Goal: Task Accomplishment & Management: Complete application form

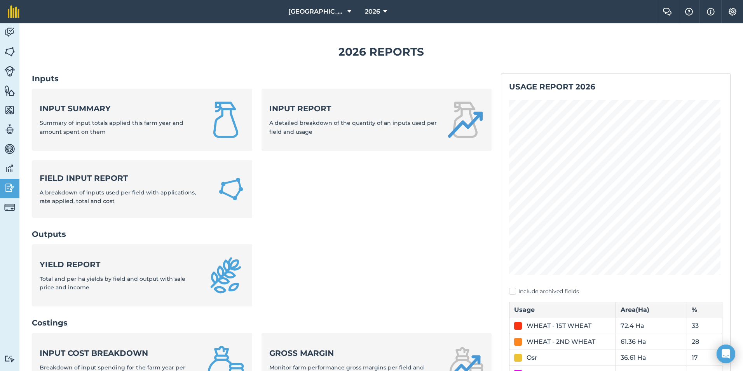
scroll to position [86, 0]
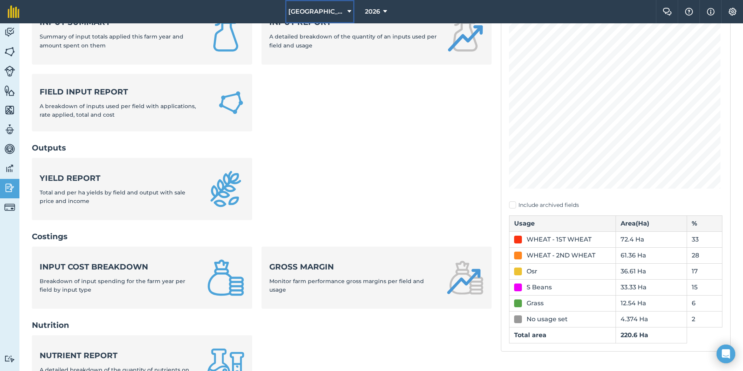
click at [325, 10] on span "[GEOGRAPHIC_DATA]" at bounding box center [316, 11] width 56 height 9
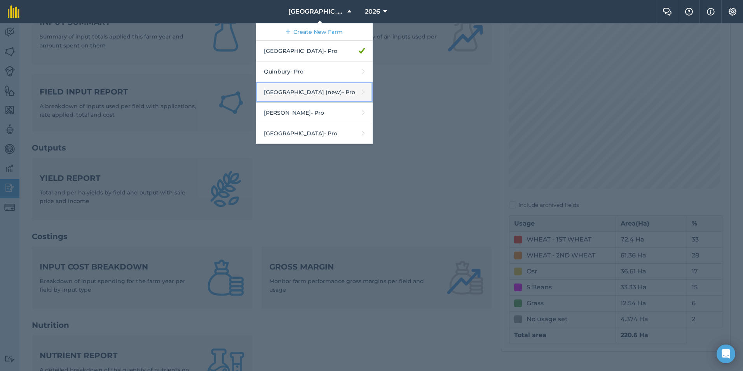
click at [308, 87] on link "Sandon Bury Farm (new) - Pro" at bounding box center [314, 92] width 117 height 21
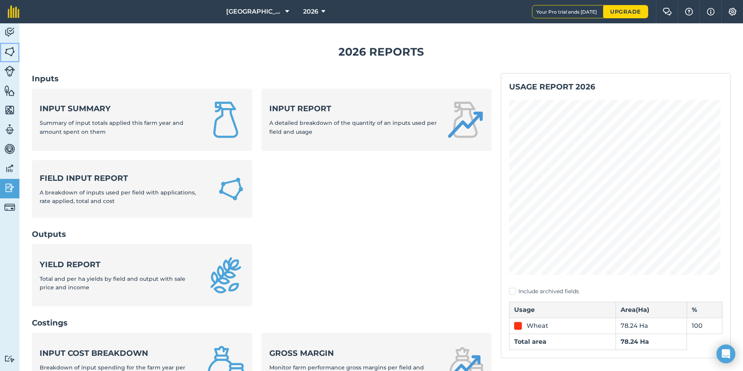
click at [9, 50] on img at bounding box center [9, 52] width 11 height 12
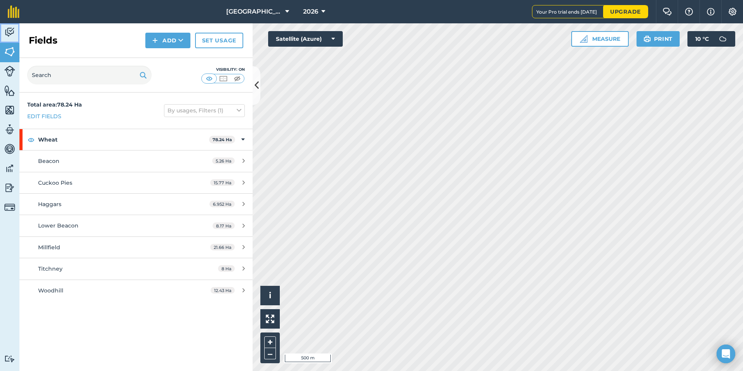
click at [15, 33] on link "Activity" at bounding box center [9, 32] width 19 height 19
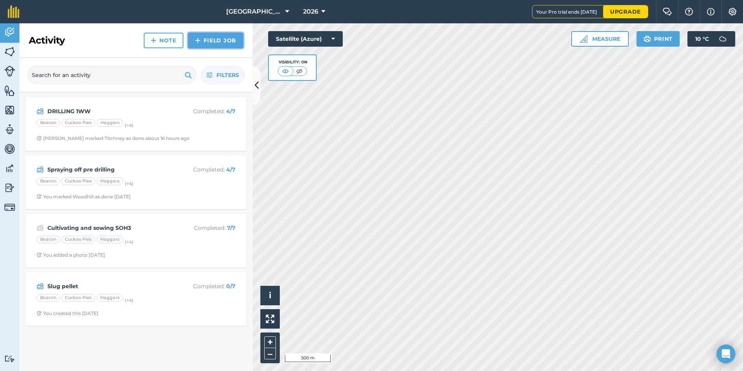
click at [216, 42] on link "Field Job" at bounding box center [215, 41] width 55 height 16
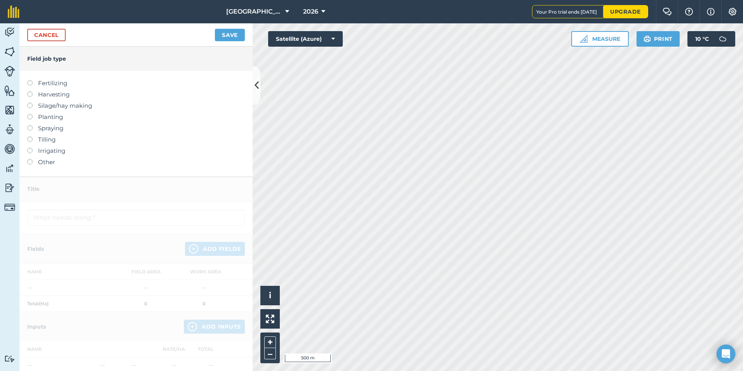
click at [65, 127] on label "Spraying" at bounding box center [136, 128] width 218 height 9
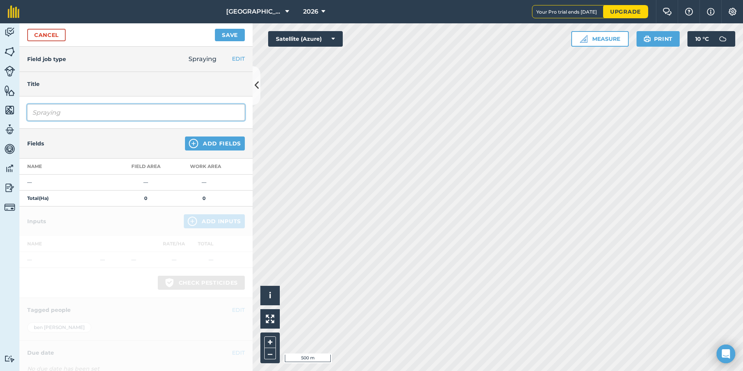
click at [73, 117] on input "Spraying" at bounding box center [136, 112] width 218 height 16
type input "Spraying Pre Em"
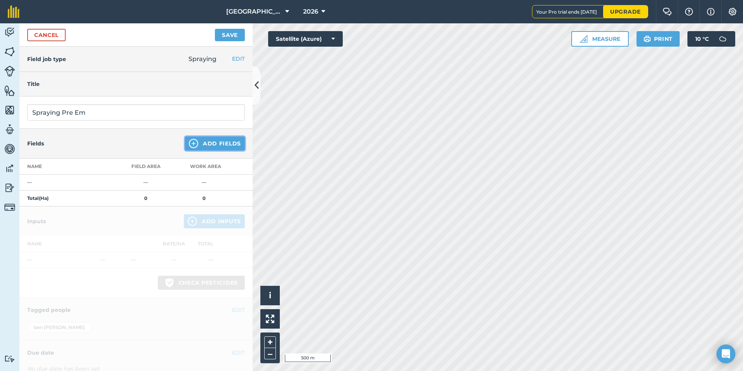
click at [189, 140] on img at bounding box center [193, 143] width 9 height 9
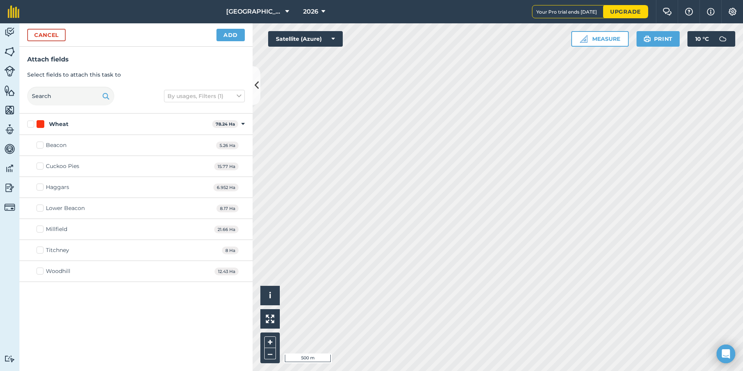
click at [30, 123] on label "Wheat" at bounding box center [118, 124] width 182 height 8
click at [30, 123] on input "Wheat" at bounding box center [29, 122] width 5 height 5
checkbox input "true"
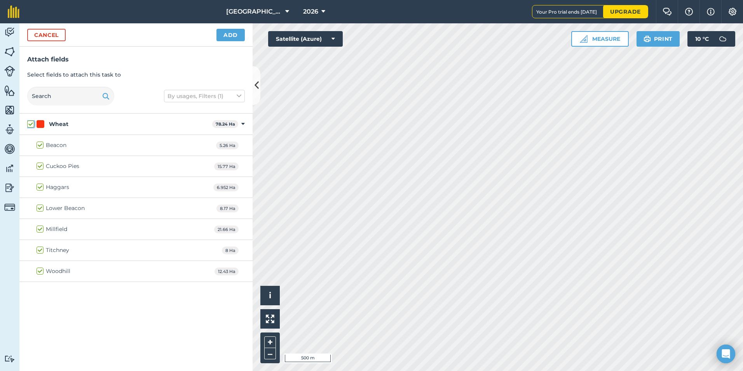
checkbox input "true"
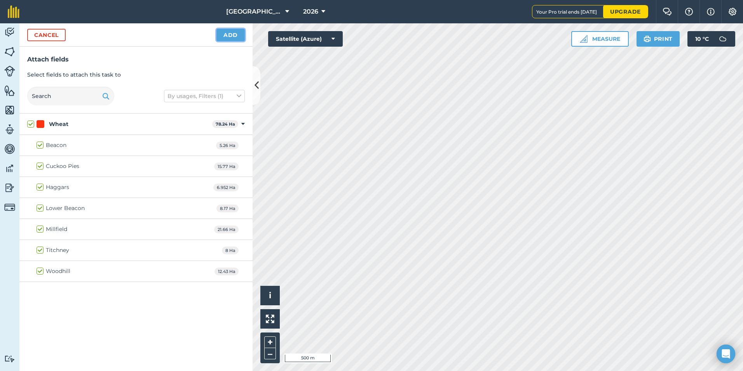
click at [221, 38] on button "Add" at bounding box center [231, 35] width 28 height 12
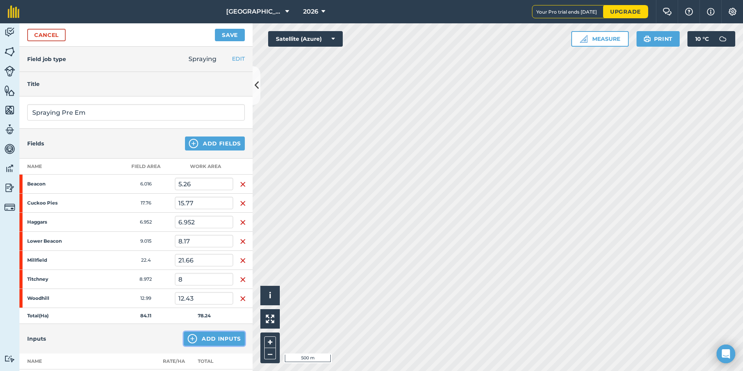
click at [214, 339] on button "Add Inputs" at bounding box center [214, 339] width 61 height 14
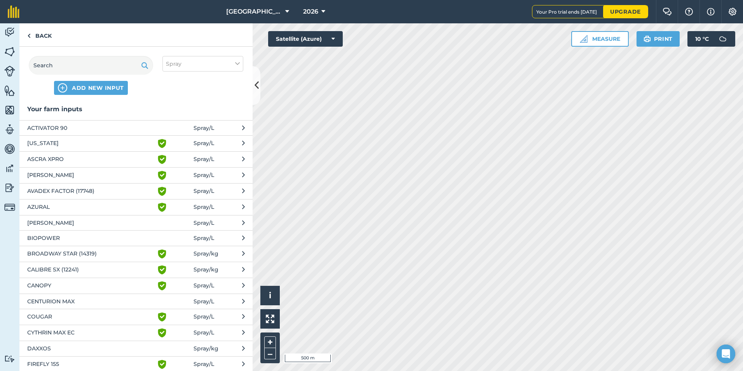
click at [79, 314] on span "COUGAR" at bounding box center [90, 316] width 127 height 9
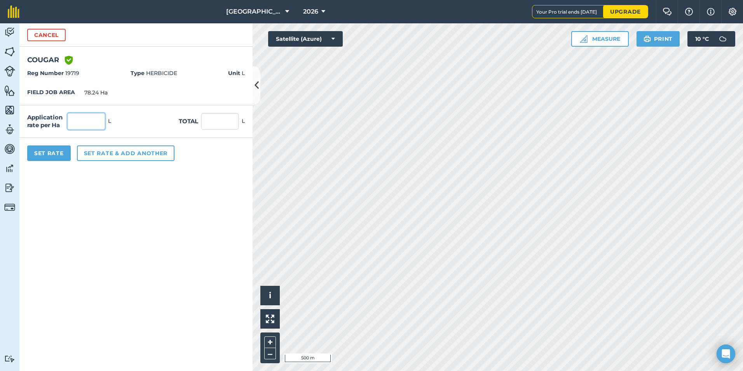
click at [101, 128] on input "text" at bounding box center [86, 121] width 37 height 16
type input "0.6"
type input "46.944"
click at [86, 220] on form "Cancel COUGAR Green shield with white tick Reg Number 19719 Type HERBICIDE Unit…" at bounding box center [135, 197] width 233 height 348
click at [144, 157] on button "Set rate & add another" at bounding box center [126, 153] width 98 height 16
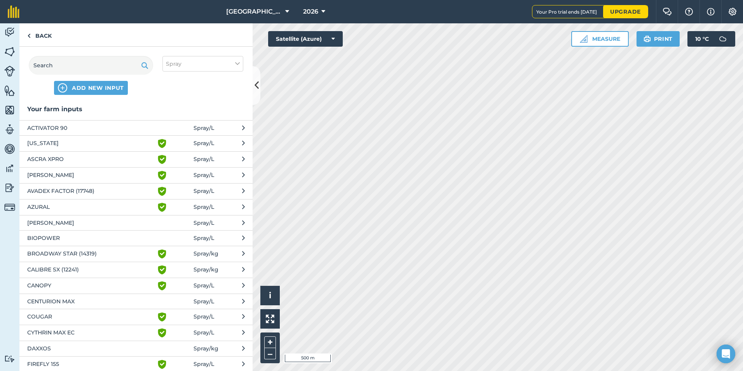
click at [57, 188] on span "AVADEX FACTOR (17748)" at bounding box center [90, 191] width 127 height 9
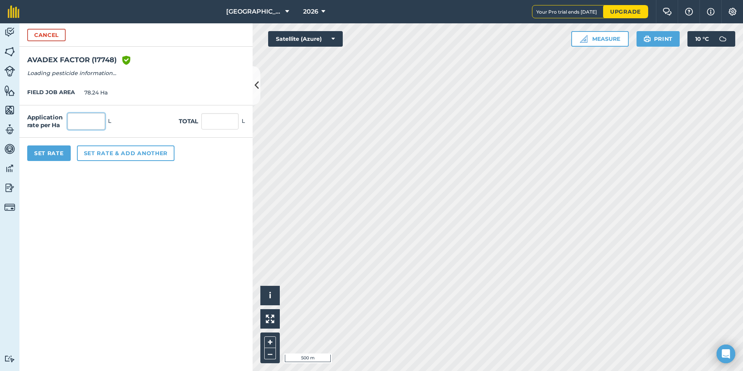
click at [94, 122] on input "text" at bounding box center [86, 121] width 37 height 16
type input "3.6"
type input "281.664"
click at [128, 217] on form "Cancel AVADEX FACTOR (17748) Green shield with white tick Reg Number 17748 Type…" at bounding box center [135, 197] width 233 height 348
click at [42, 156] on button "Set Rate" at bounding box center [49, 153] width 44 height 16
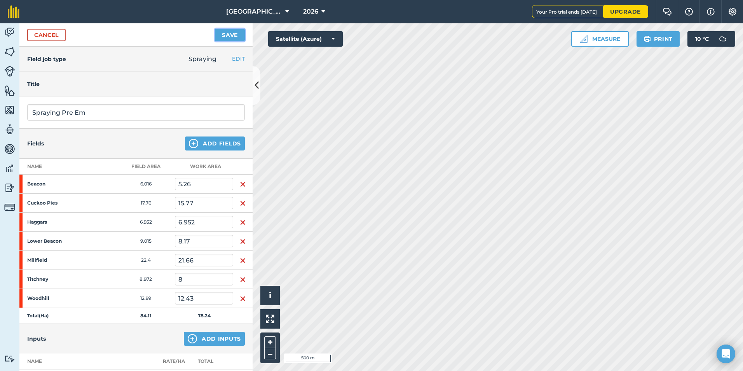
click at [228, 37] on button "Save" at bounding box center [230, 35] width 30 height 12
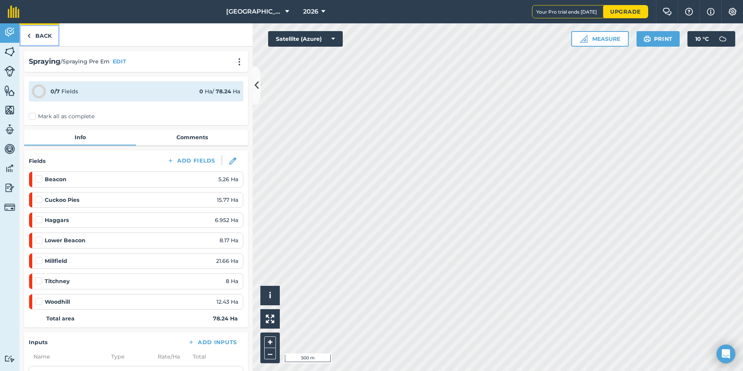
click at [49, 33] on link "Back" at bounding box center [39, 34] width 40 height 23
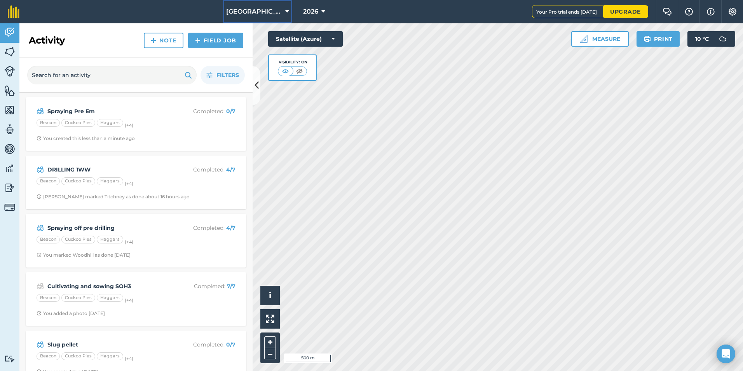
click at [276, 13] on span "[GEOGRAPHIC_DATA] (new)" at bounding box center [254, 11] width 56 height 9
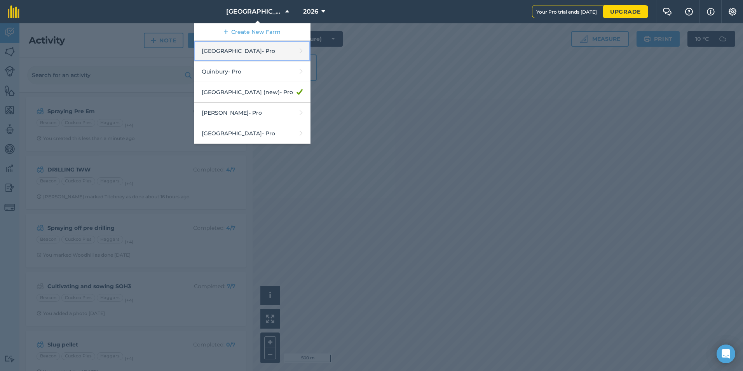
click at [240, 56] on link "Hyde Hall - Pro" at bounding box center [252, 51] width 117 height 21
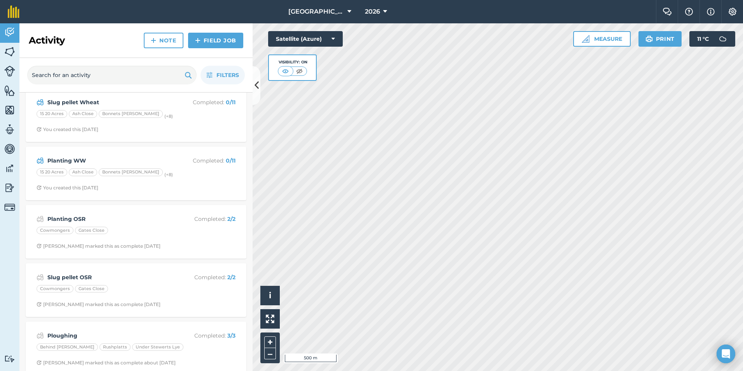
scroll to position [309, 0]
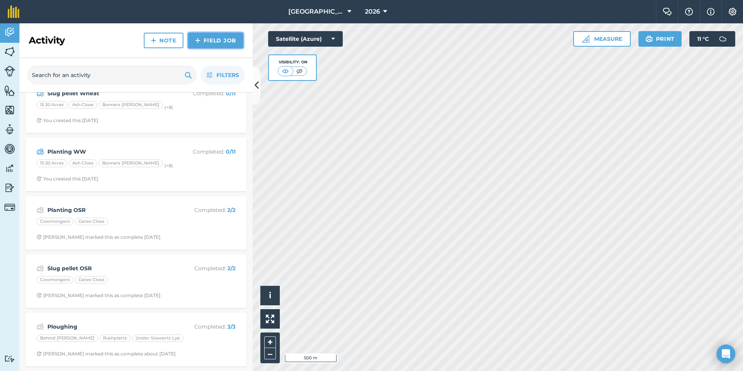
click at [218, 45] on link "Field Job" at bounding box center [215, 41] width 55 height 16
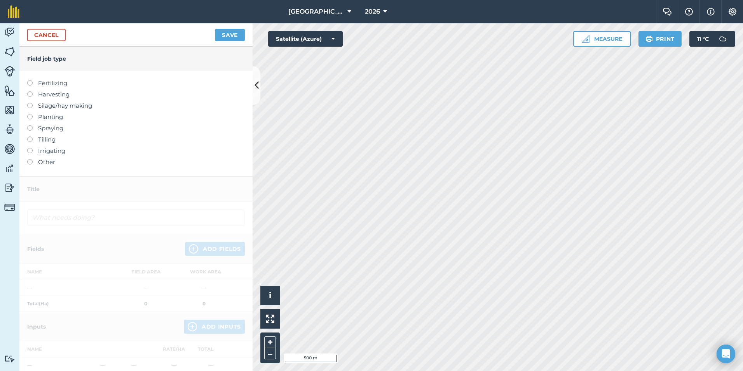
click at [57, 127] on label "Spraying" at bounding box center [136, 128] width 218 height 9
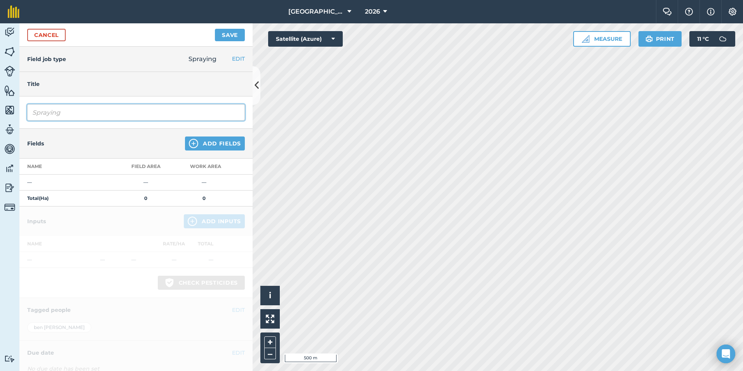
click at [79, 117] on input "Spraying" at bounding box center [136, 112] width 218 height 16
type input "Spraying Wheat Pre Em"
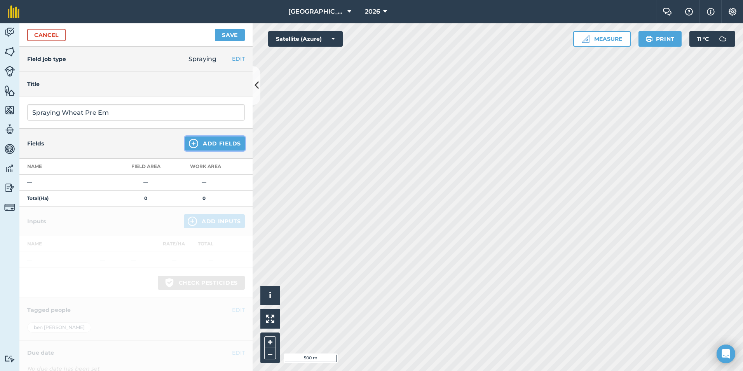
click at [207, 142] on button "Add Fields" at bounding box center [215, 143] width 60 height 14
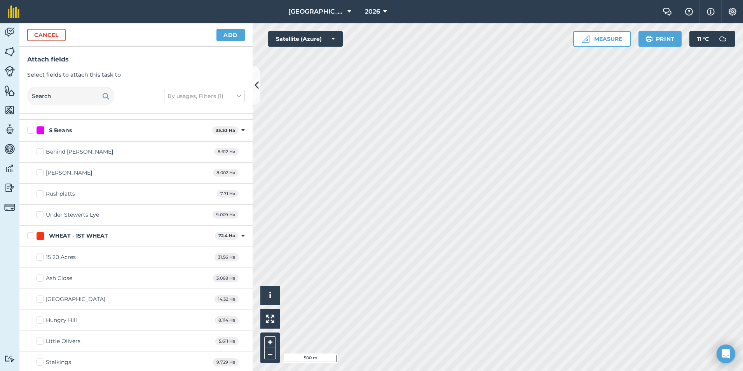
scroll to position [272, 0]
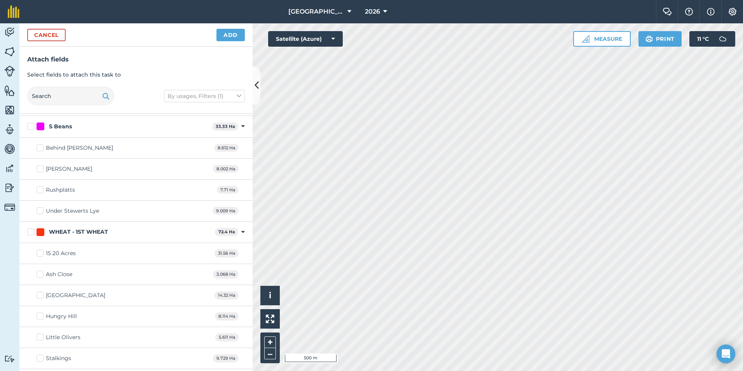
click at [30, 231] on label "WHEAT - 1ST WHEAT" at bounding box center [119, 232] width 185 height 8
click at [30, 231] on input "WHEAT - 1ST WHEAT" at bounding box center [29, 230] width 5 height 5
checkbox input "true"
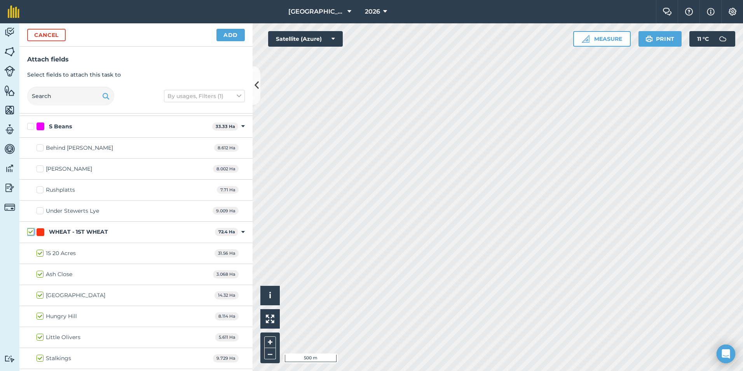
checkbox input "true"
click at [229, 37] on button "Add" at bounding box center [231, 35] width 28 height 12
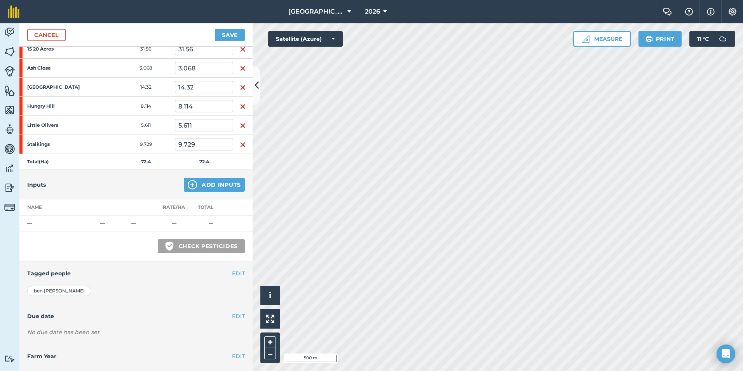
scroll to position [149, 0]
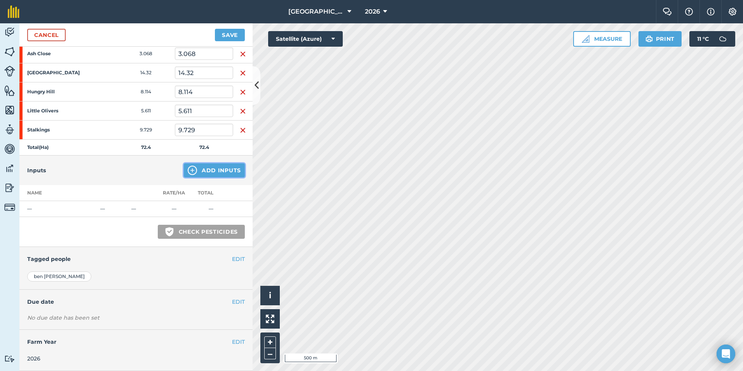
click at [199, 169] on button "Add Inputs" at bounding box center [214, 170] width 61 height 14
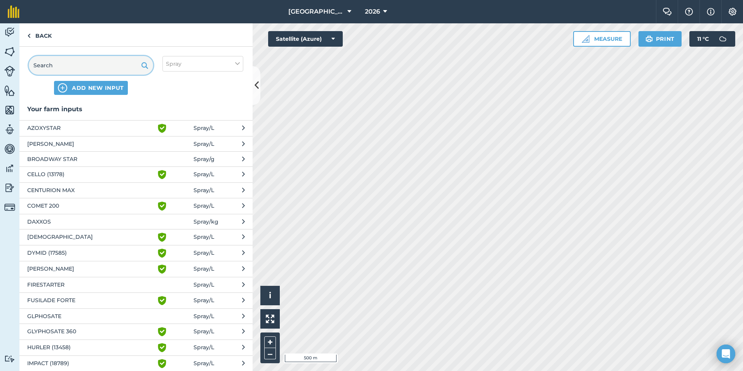
click at [63, 66] on input "text" at bounding box center [91, 65] width 124 height 19
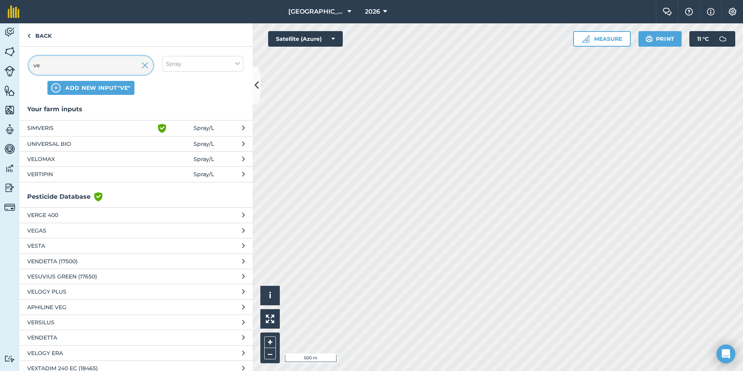
type input "ve"
click at [59, 160] on span "VELOMAX" at bounding box center [90, 159] width 127 height 9
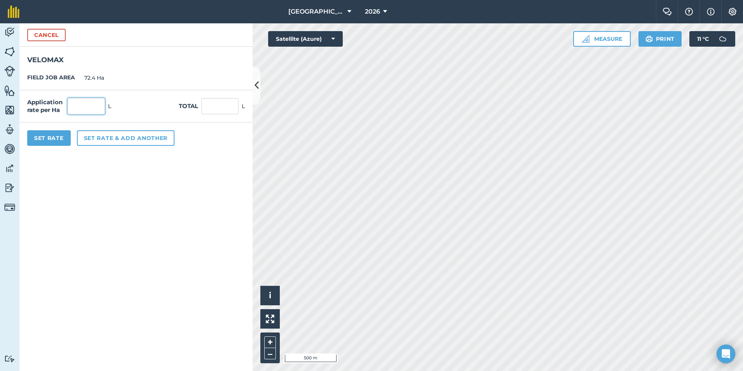
click at [99, 104] on input "text" at bounding box center [86, 106] width 37 height 16
type input "0.423"
type input "30.625"
click at [98, 141] on button "Set rate & add another" at bounding box center [126, 138] width 98 height 16
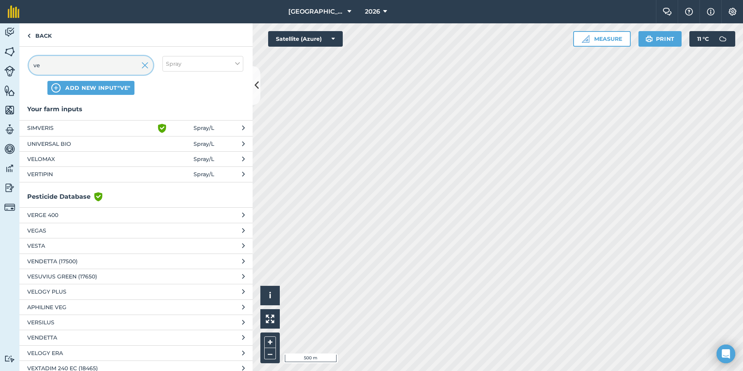
click at [72, 63] on input "ve" at bounding box center [91, 65] width 124 height 19
type input "v"
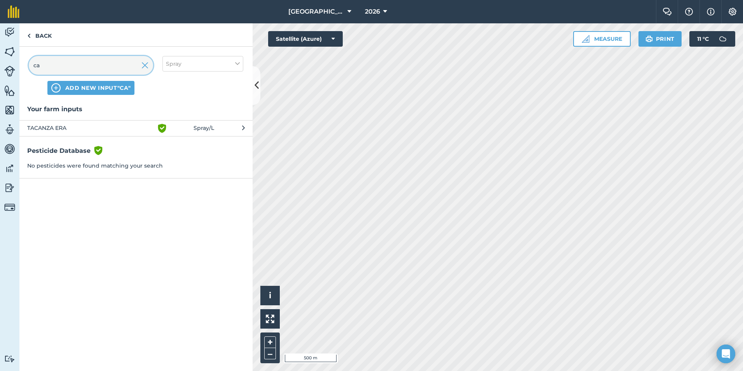
type input "c"
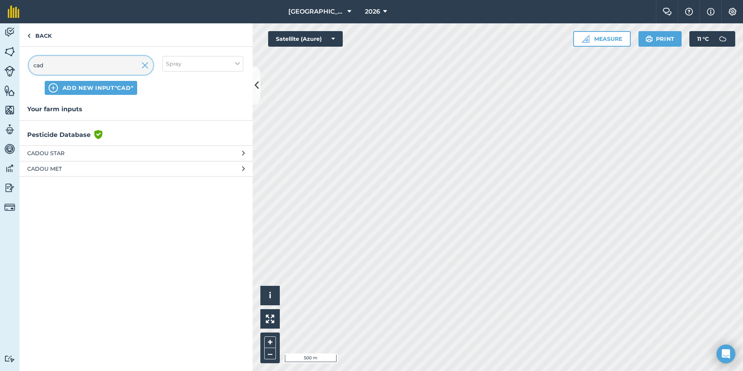
type input "cad"
click at [72, 173] on button "CADOU MET" at bounding box center [135, 168] width 233 height 15
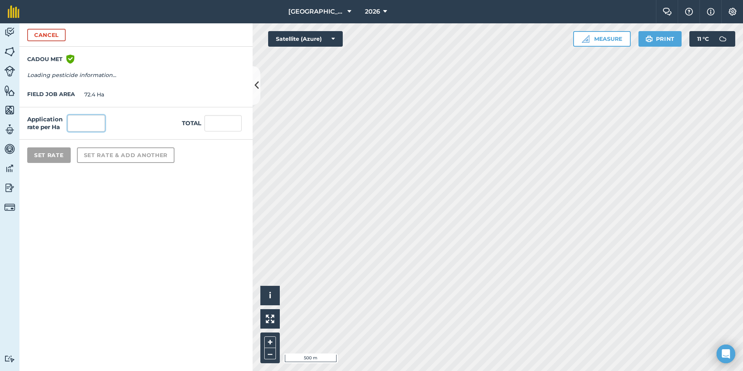
click at [89, 119] on input "text" at bounding box center [86, 123] width 37 height 16
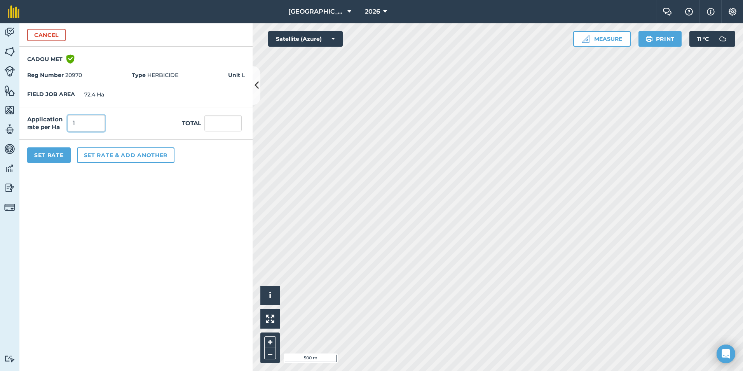
type input "1"
type input "72.4"
click at [117, 194] on form "Cancel CADOU MET Green shield with white tick Reg Number 20970 Type HERBICIDE U…" at bounding box center [135, 197] width 233 height 348
click at [39, 33] on button "Cancel" at bounding box center [46, 35] width 38 height 12
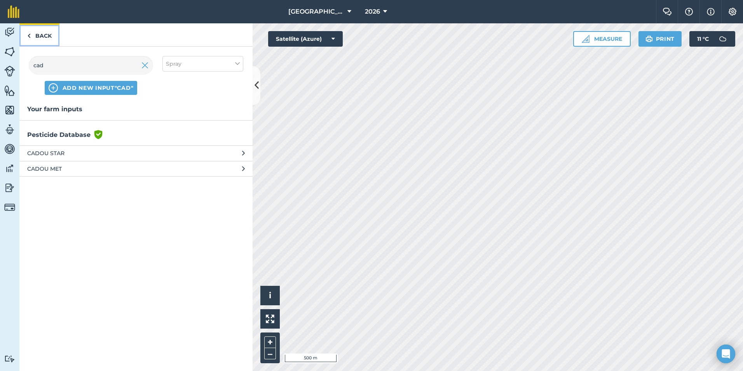
click at [39, 33] on link "Back" at bounding box center [39, 34] width 40 height 23
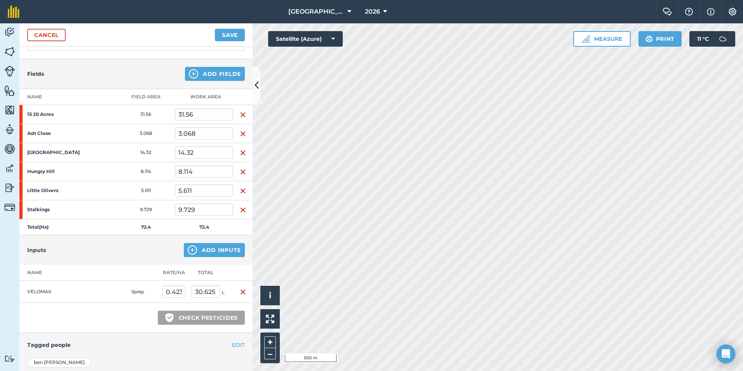
scroll to position [33, 0]
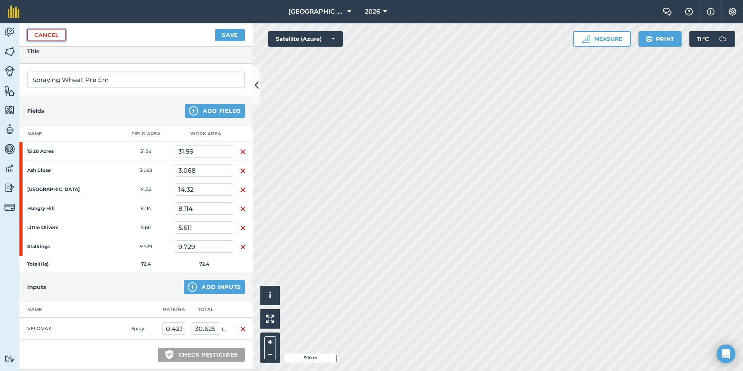
click at [59, 41] on link "Cancel" at bounding box center [46, 35] width 38 height 12
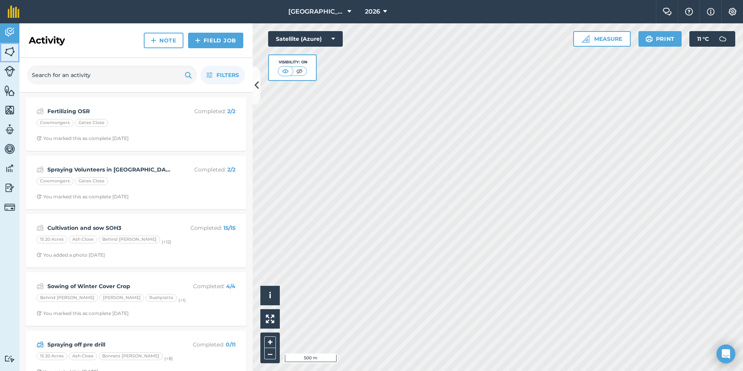
click at [14, 51] on img at bounding box center [9, 52] width 11 height 12
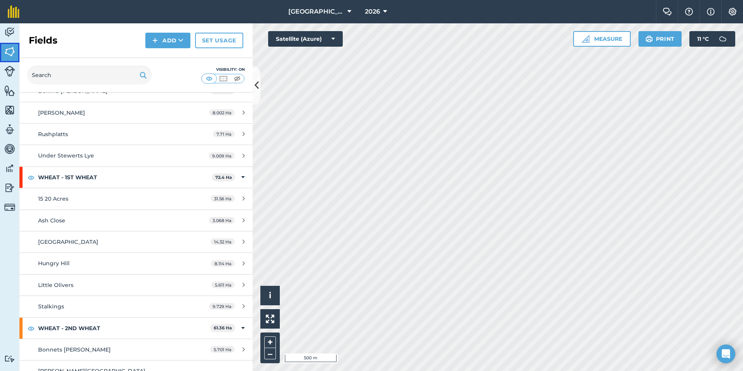
scroll to position [389, 0]
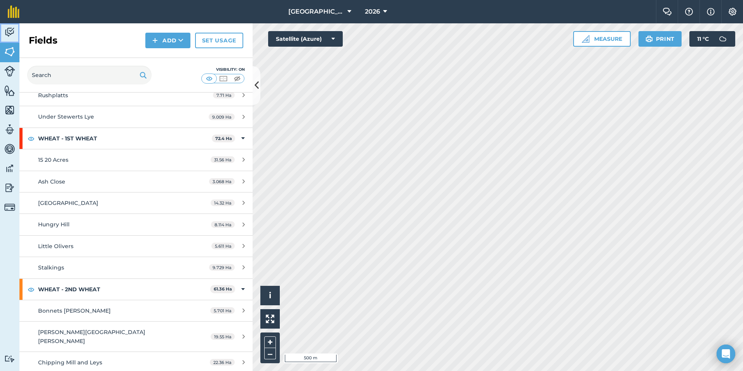
click at [9, 25] on link "Activity" at bounding box center [9, 32] width 19 height 19
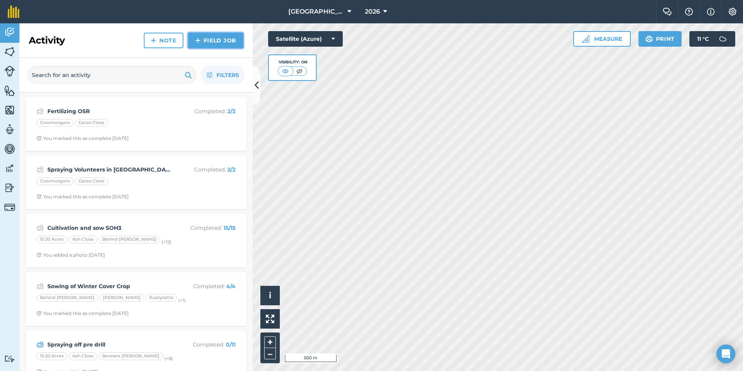
click at [215, 43] on link "Field Job" at bounding box center [215, 41] width 55 height 16
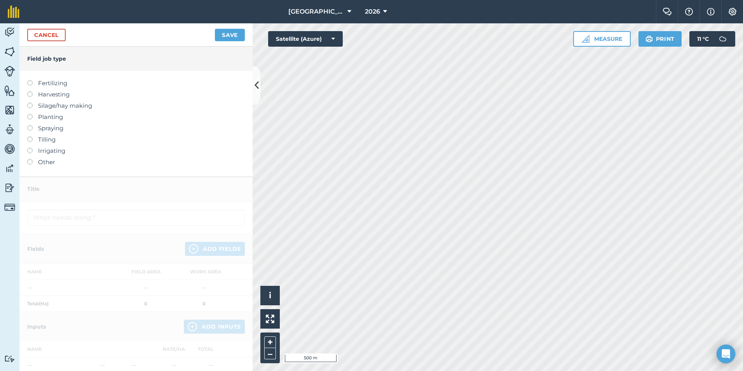
click at [45, 131] on label "Spraying" at bounding box center [136, 128] width 218 height 9
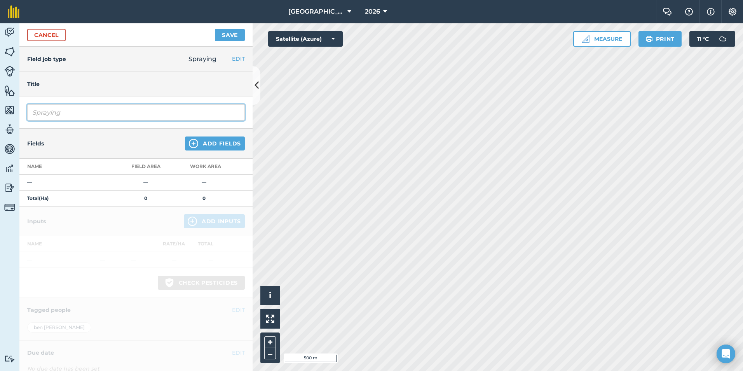
click at [73, 114] on input "Spraying" at bounding box center [136, 112] width 218 height 16
type input "Spraying Pre Em Wheats"
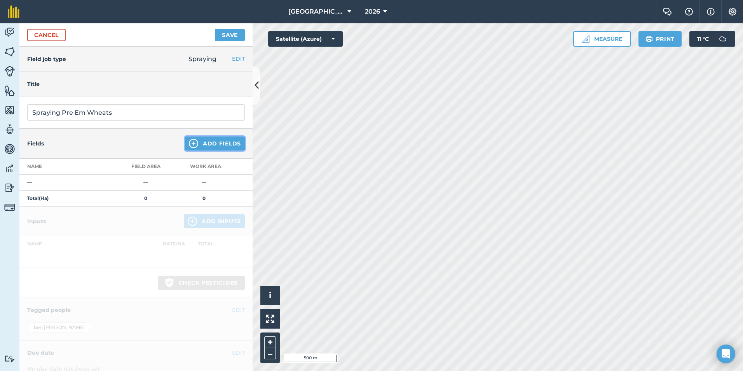
click at [194, 140] on button "Add Fields" at bounding box center [215, 143] width 60 height 14
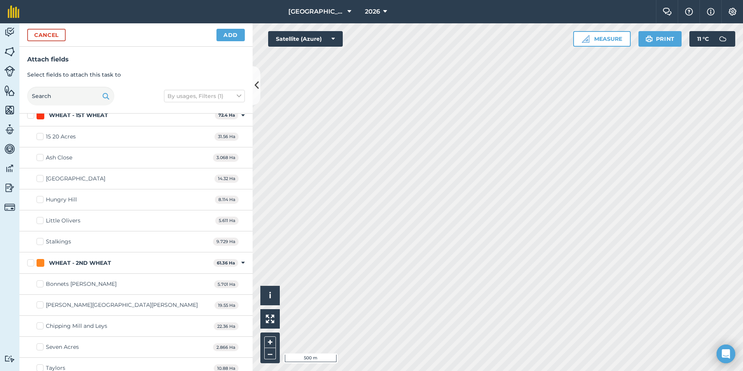
click at [30, 118] on label "WHEAT - 1ST WHEAT" at bounding box center [119, 115] width 185 height 8
click at [30, 116] on input "WHEAT - 1ST WHEAT" at bounding box center [29, 113] width 5 height 5
checkbox input "true"
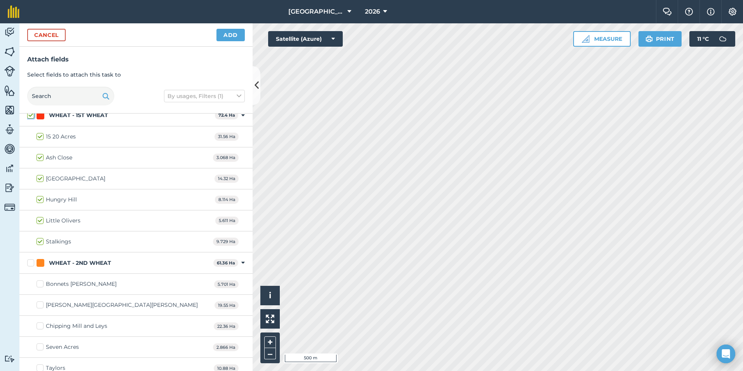
checkbox input "true"
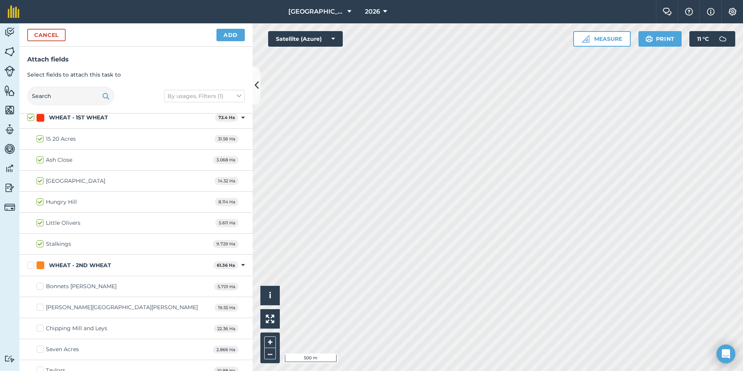
click at [28, 267] on label "WHEAT - 2ND WHEAT" at bounding box center [118, 265] width 183 height 8
click at [28, 266] on input "WHEAT - 2ND WHEAT" at bounding box center [29, 263] width 5 height 5
checkbox input "true"
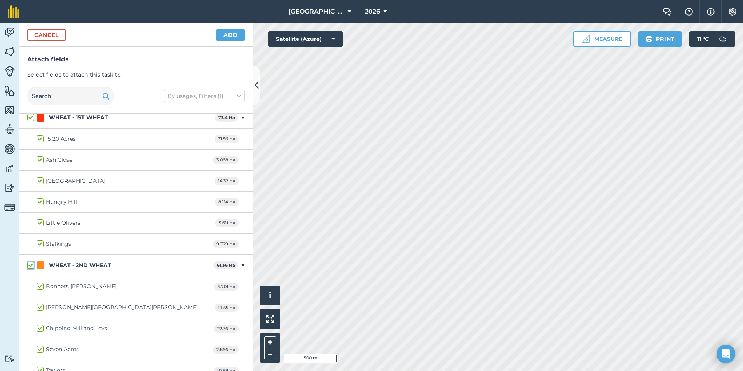
checkbox input "true"
click at [235, 34] on button "Add" at bounding box center [231, 35] width 28 height 12
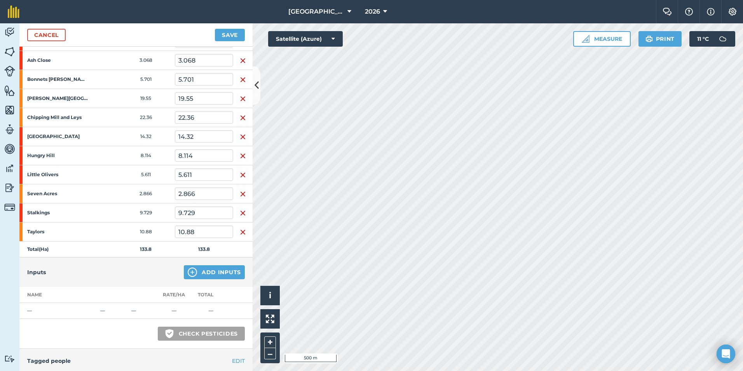
scroll to position [156, 0]
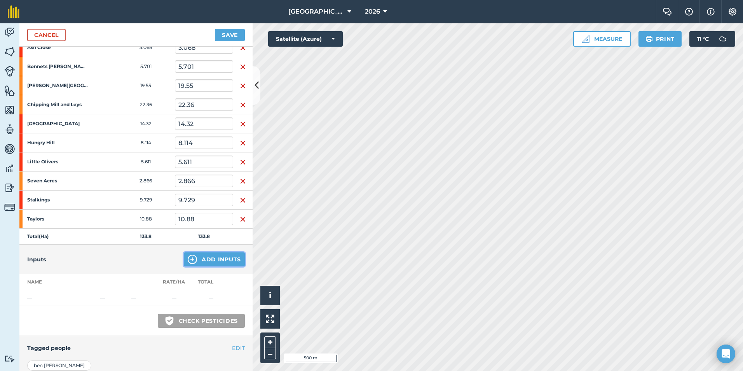
click at [199, 257] on button "Add Inputs" at bounding box center [214, 259] width 61 height 14
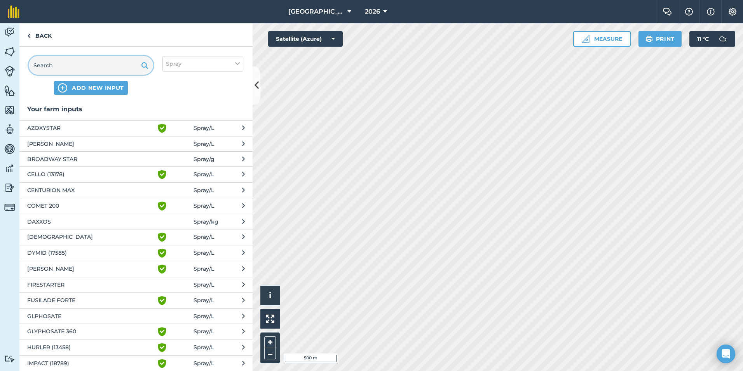
click at [66, 61] on input "text" at bounding box center [91, 65] width 124 height 19
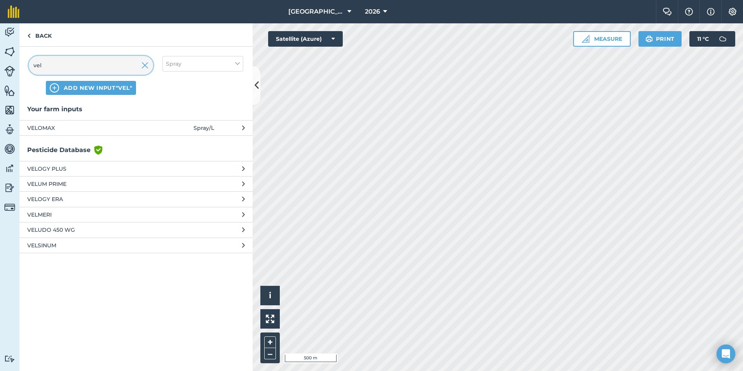
type input "vel"
click at [52, 124] on span "VELOMAX" at bounding box center [90, 128] width 127 height 9
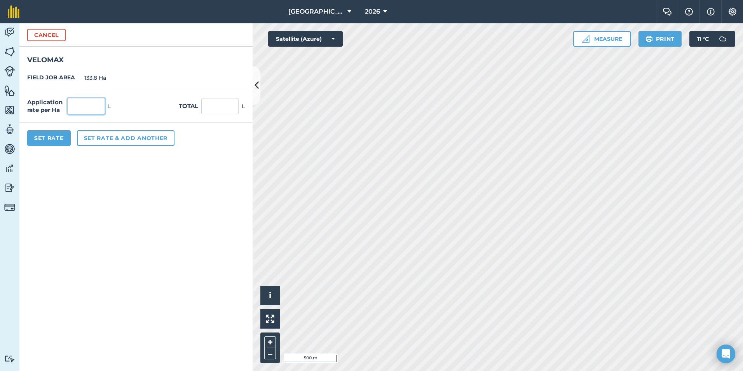
click at [94, 110] on input "text" at bounding box center [86, 106] width 37 height 16
type input "0.423"
type input "56.597"
click at [57, 223] on form "Cancel VELOMAX FIELD JOB AREA 133.8 Ha Application rate per Ha 0.423 L Total 56…" at bounding box center [135, 197] width 233 height 348
click at [98, 137] on button "Set rate & add another" at bounding box center [126, 138] width 98 height 16
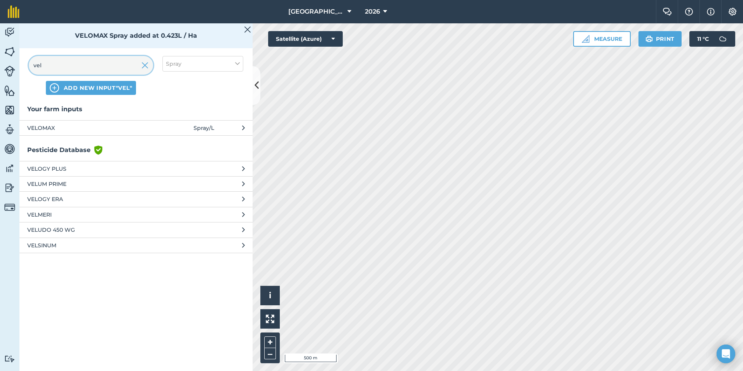
click at [90, 67] on input "vel" at bounding box center [91, 65] width 124 height 19
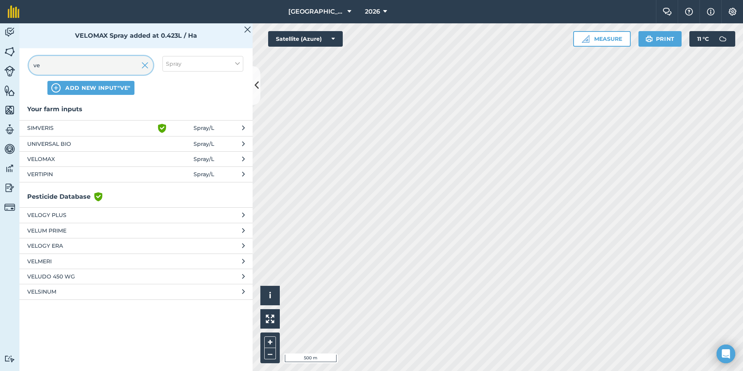
type input "v"
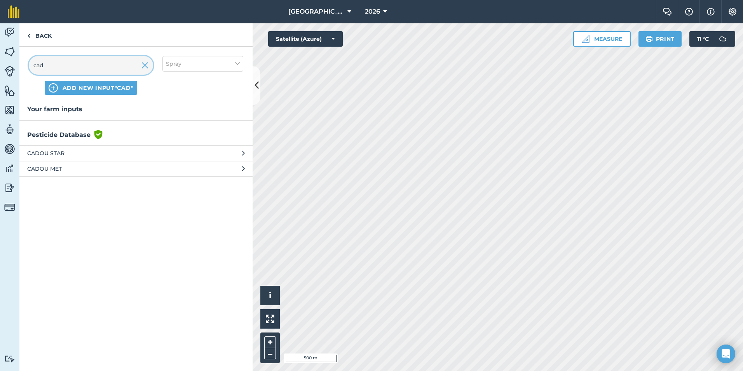
type input "cad"
click at [62, 171] on span "CADOU MET" at bounding box center [90, 168] width 127 height 9
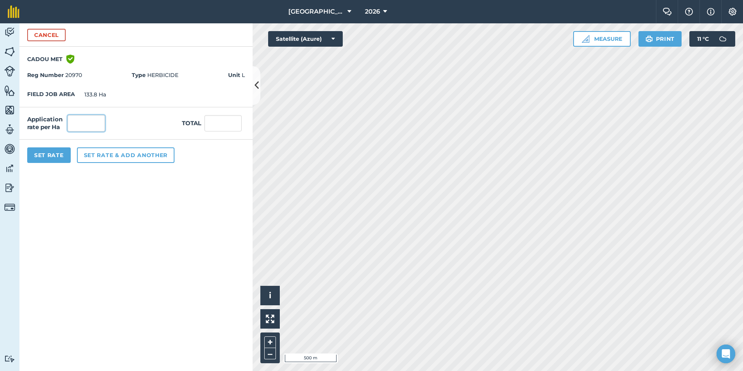
click at [89, 122] on input "text" at bounding box center [86, 123] width 37 height 16
type input "1"
type input "133.8"
click at [97, 172] on form "Cancel CADOU MET Green shield with white tick Reg Number 20970 Type HERBICIDE U…" at bounding box center [135, 197] width 233 height 348
click at [101, 160] on button "Set rate & add another" at bounding box center [126, 155] width 98 height 16
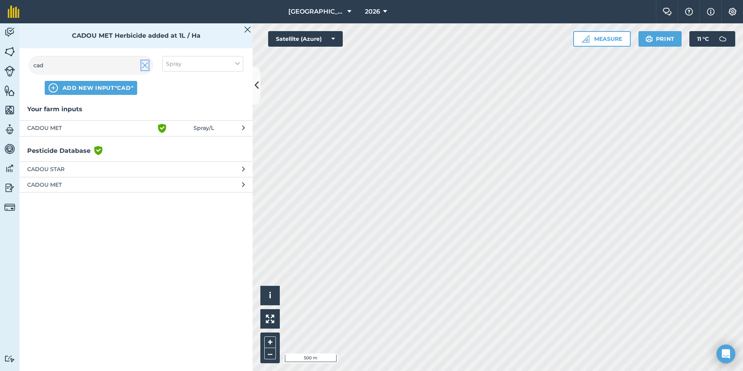
click at [142, 66] on img at bounding box center [145, 65] width 7 height 9
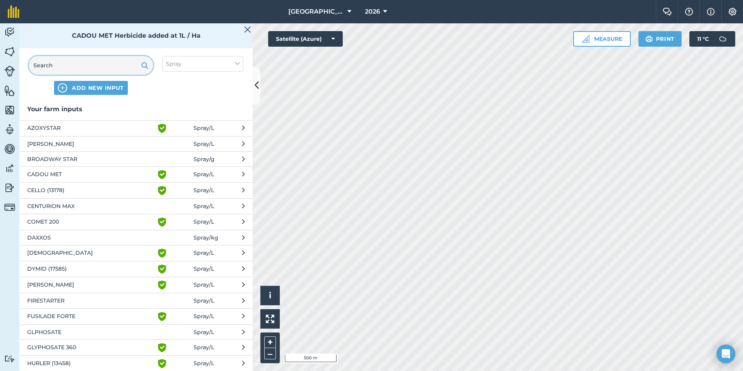
click at [120, 66] on input "text" at bounding box center [91, 65] width 124 height 19
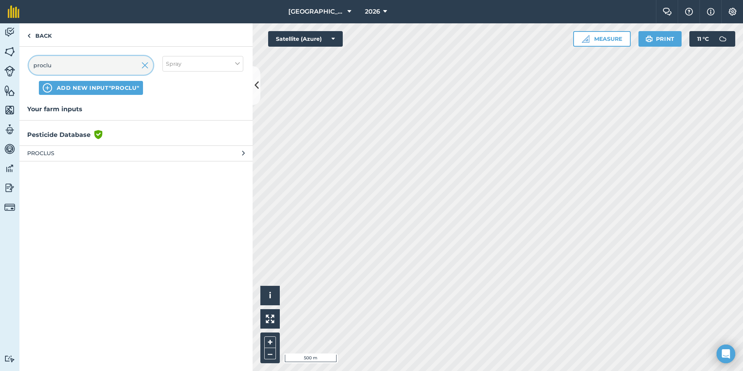
type input "proclu"
click at [56, 156] on span "PROCLUS" at bounding box center [90, 153] width 127 height 9
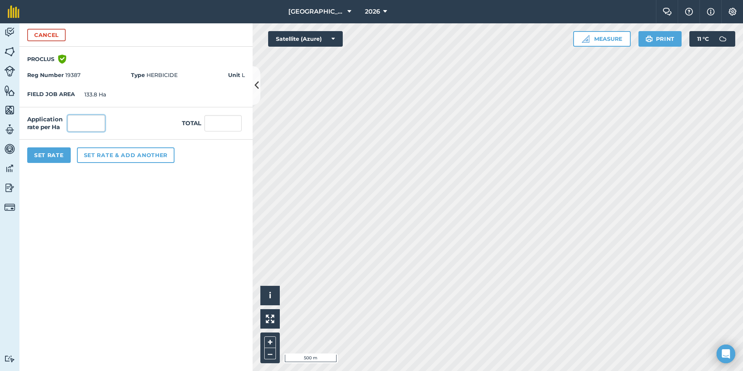
click at [89, 122] on input "text" at bounding box center [86, 123] width 37 height 16
type input "1"
type input "133.8"
click at [135, 327] on form "Cancel PROCLUS Green shield with white tick Reg Number 19387 Type HERBICIDE Uni…" at bounding box center [135, 197] width 233 height 348
click at [58, 160] on button "Set Rate" at bounding box center [49, 155] width 44 height 16
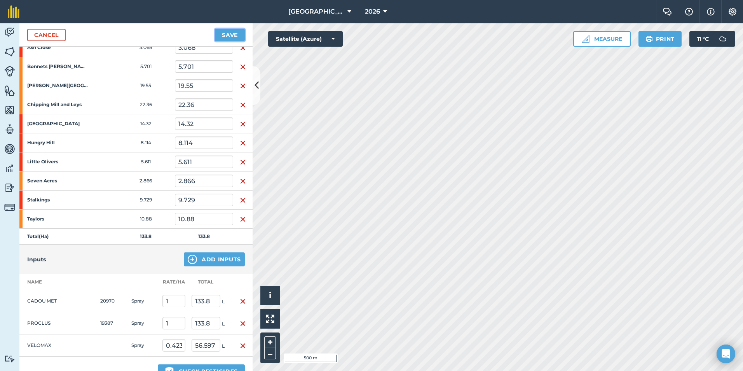
click at [227, 38] on button "Save" at bounding box center [230, 35] width 30 height 12
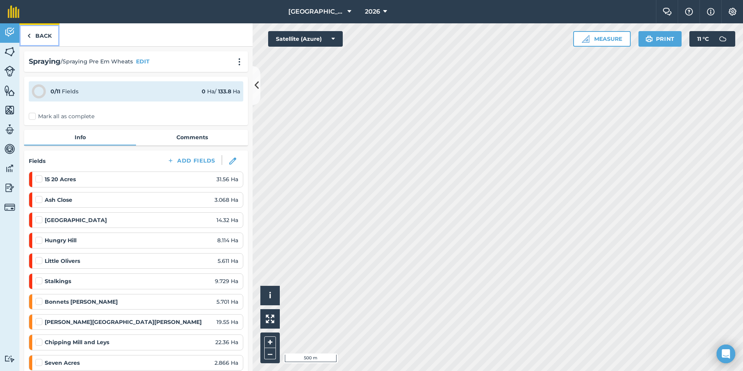
click at [47, 37] on link "Back" at bounding box center [39, 34] width 40 height 23
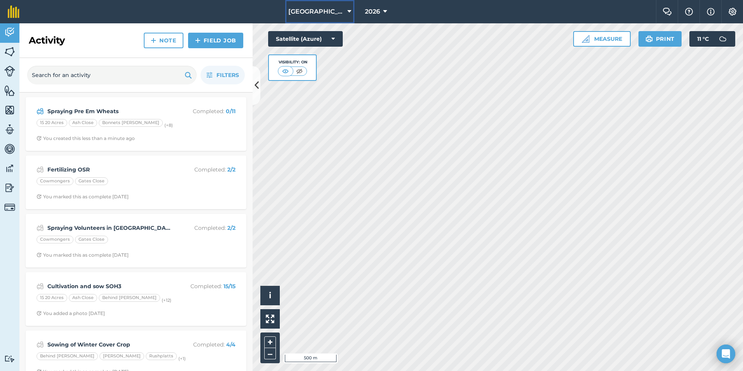
click at [315, 12] on span "[GEOGRAPHIC_DATA]" at bounding box center [316, 11] width 56 height 9
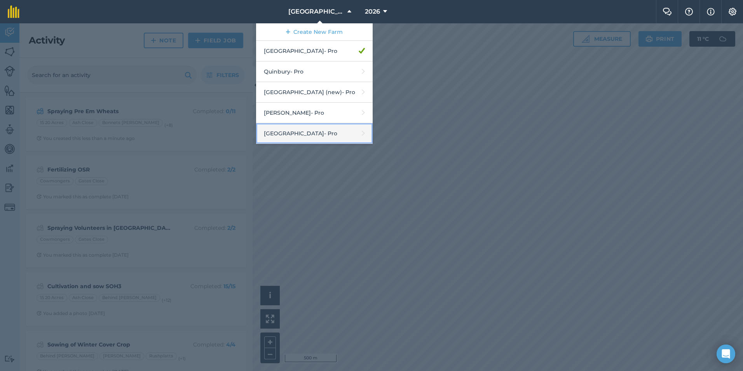
click at [303, 136] on link "[GEOGRAPHIC_DATA] - Pro" at bounding box center [314, 133] width 117 height 21
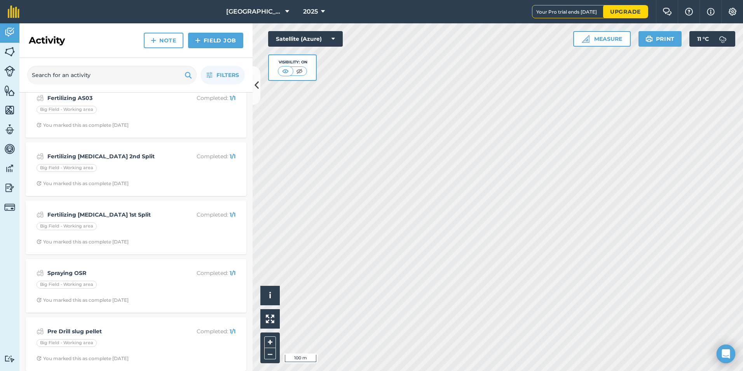
scroll to position [78, 0]
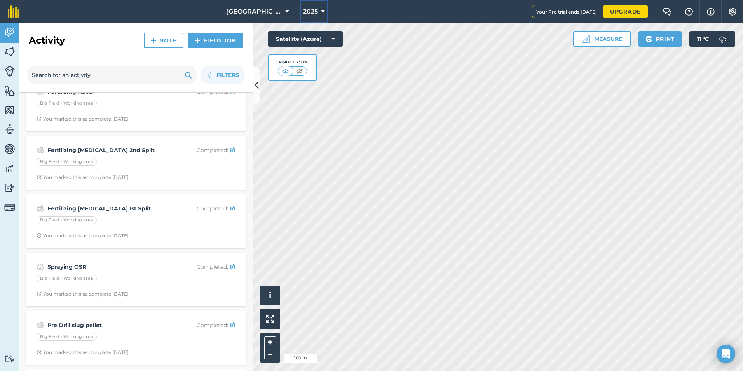
click at [303, 14] on span "2025" at bounding box center [310, 11] width 15 height 9
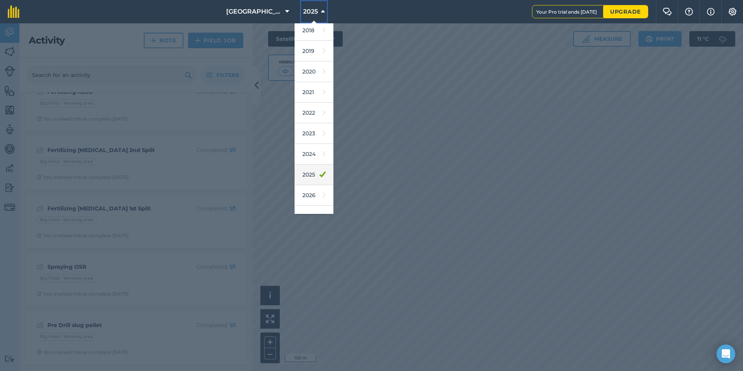
scroll to position [36, 0]
click at [295, 187] on link "2026" at bounding box center [314, 183] width 39 height 21
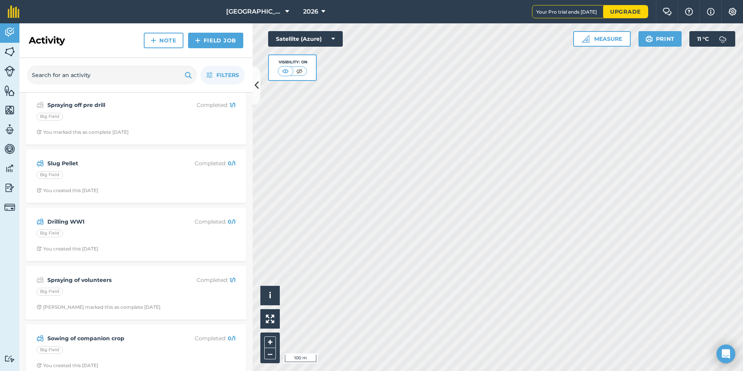
scroll to position [0, 0]
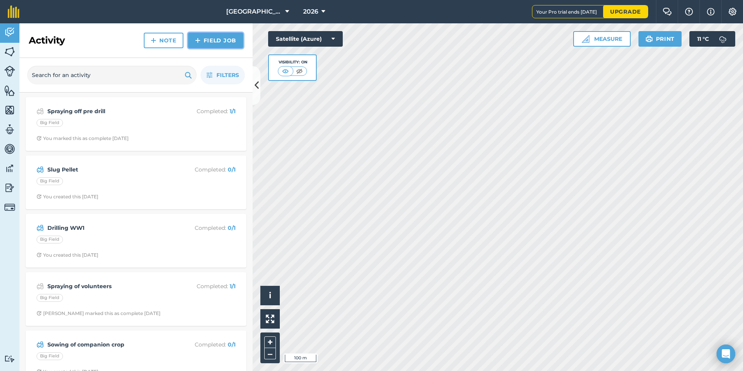
click at [213, 40] on link "Field Job" at bounding box center [215, 41] width 55 height 16
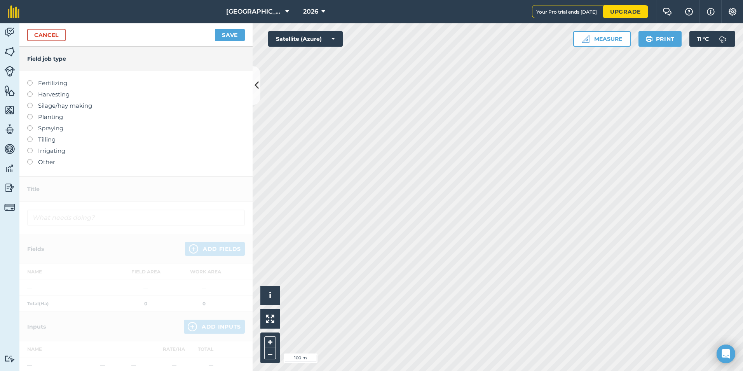
click at [29, 125] on label at bounding box center [32, 125] width 11 height 0
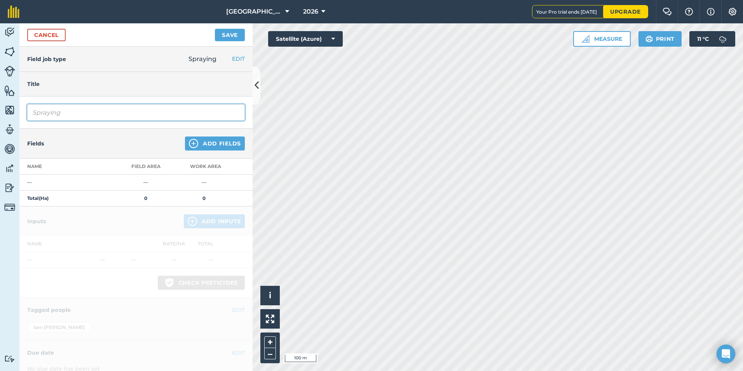
click at [94, 114] on input "Spraying" at bounding box center [136, 112] width 218 height 16
type input "Spraying Pre em"
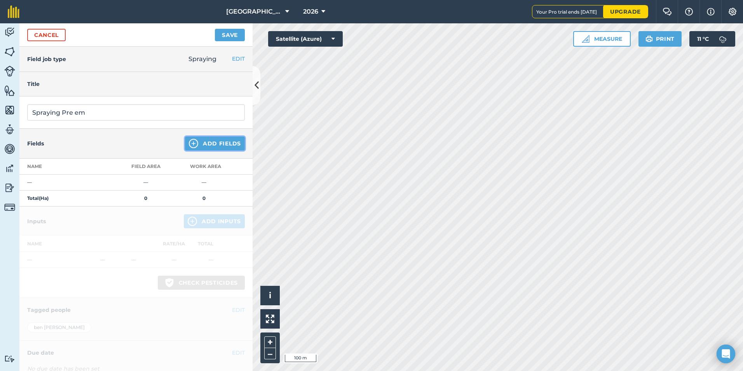
click at [195, 148] on button "Add Fields" at bounding box center [215, 143] width 60 height 14
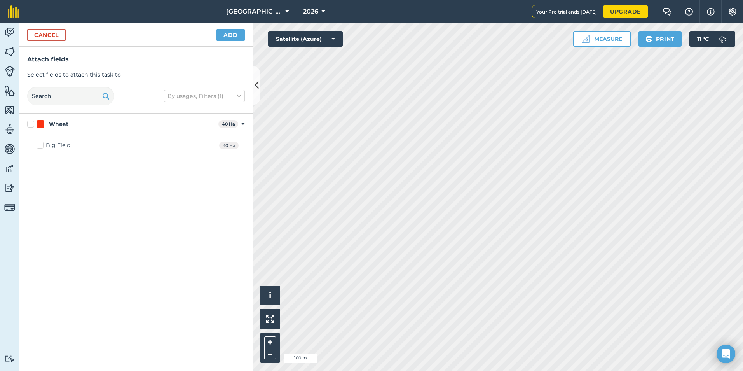
click at [26, 123] on div "Wheat 40 Ha Toggle showing Wheat fields" at bounding box center [135, 124] width 233 height 21
click at [29, 125] on label "Wheat" at bounding box center [121, 124] width 188 height 8
click at [29, 125] on input "Wheat" at bounding box center [29, 122] width 5 height 5
checkbox input "true"
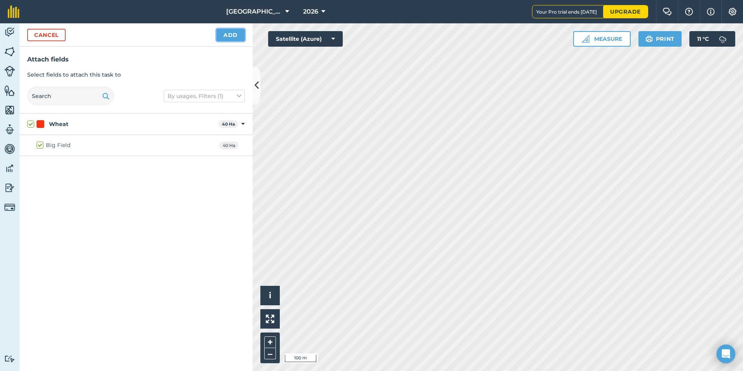
click at [231, 31] on button "Add" at bounding box center [231, 35] width 28 height 12
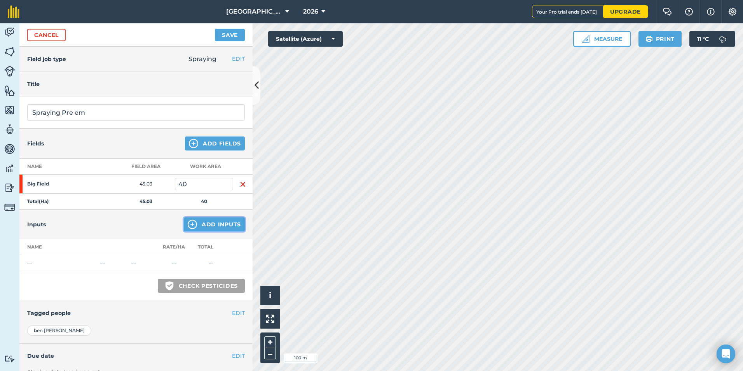
click at [218, 225] on button "Add Inputs" at bounding box center [214, 224] width 61 height 14
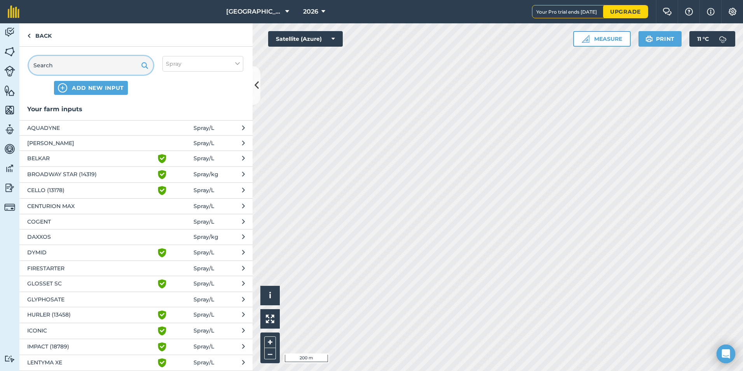
click at [65, 61] on input "text" at bounding box center [91, 65] width 124 height 19
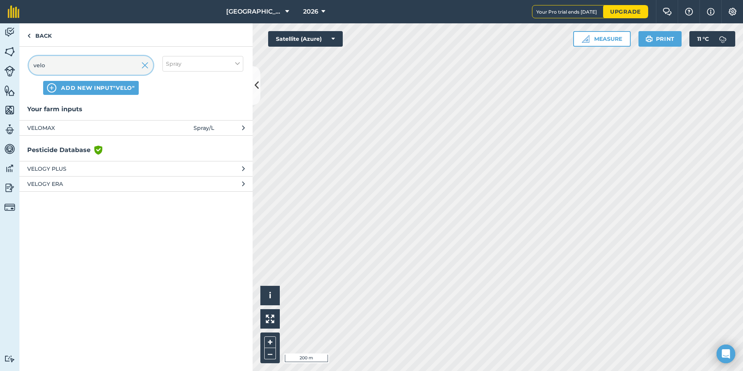
type input "velo"
click at [45, 126] on span "VELOMAX" at bounding box center [90, 128] width 127 height 9
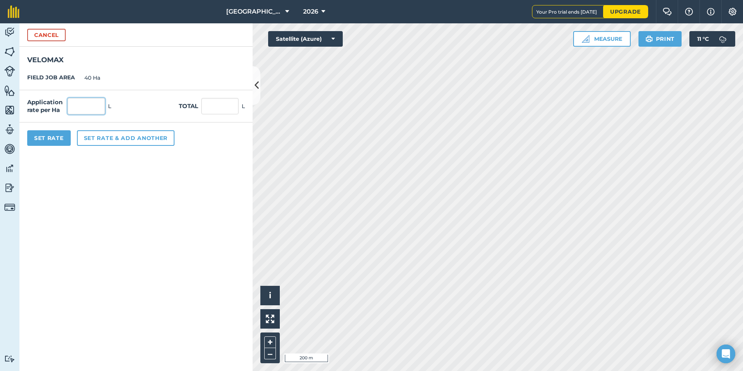
click at [91, 105] on input "text" at bounding box center [86, 106] width 37 height 16
type input "0.4"
type input "16"
click at [150, 228] on form "Cancel VELOMAX FIELD JOB AREA 40 Ha Application rate per Ha 0.4 L Total 16 L Se…" at bounding box center [135, 197] width 233 height 348
click at [99, 142] on button "Set rate & add another" at bounding box center [126, 138] width 98 height 16
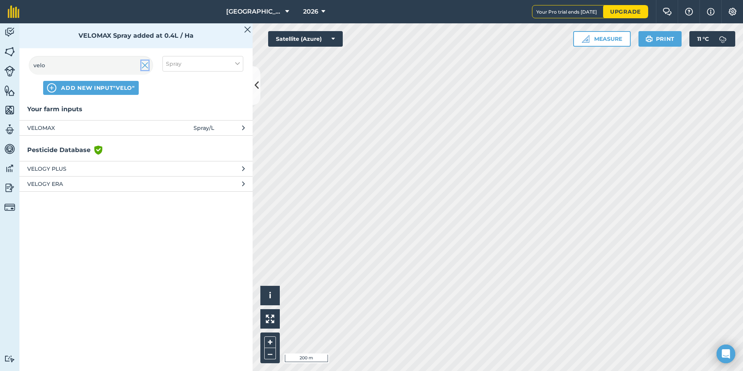
click at [146, 64] on img at bounding box center [145, 65] width 7 height 9
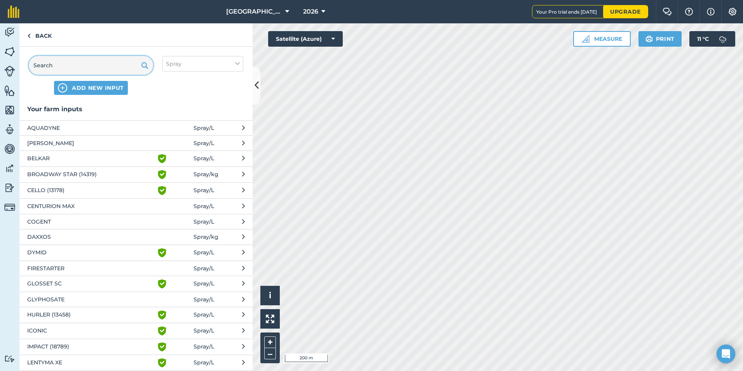
click at [107, 70] on input "text" at bounding box center [91, 65] width 124 height 19
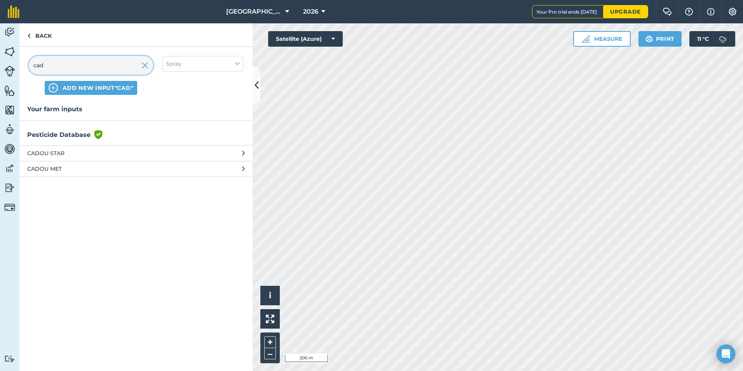
type input "cad"
click at [75, 172] on span "CADOU MET" at bounding box center [90, 168] width 127 height 9
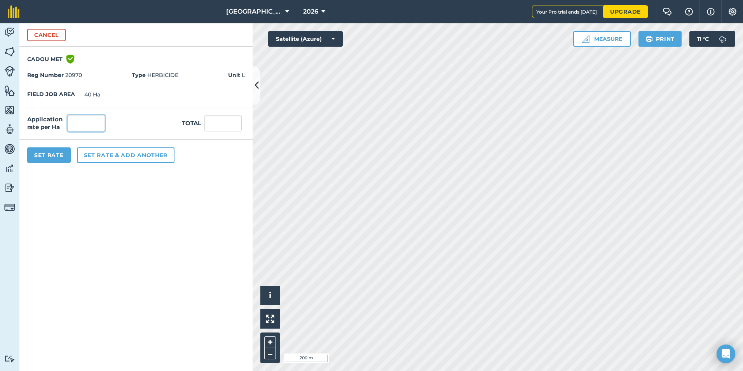
click at [91, 120] on input "text" at bounding box center [86, 123] width 37 height 16
type input "1"
type input "40"
click at [106, 158] on button "Set rate & add another" at bounding box center [126, 155] width 98 height 16
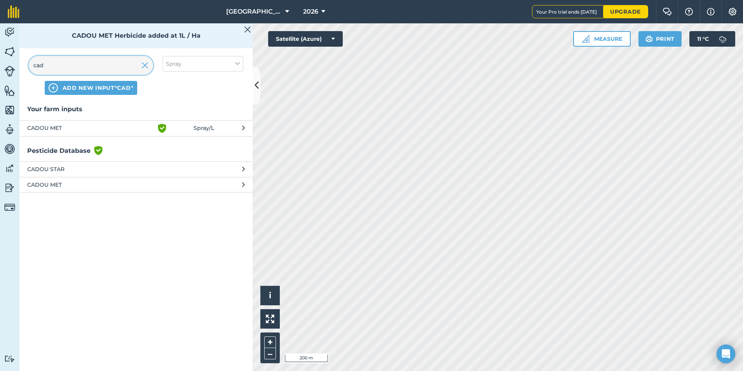
click at [129, 66] on input "cad" at bounding box center [91, 65] width 124 height 19
click at [139, 66] on input "cad" at bounding box center [91, 65] width 124 height 19
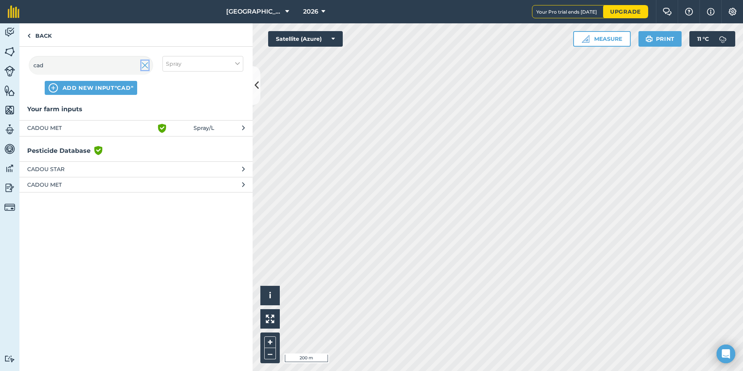
click at [147, 65] on img at bounding box center [145, 65] width 7 height 9
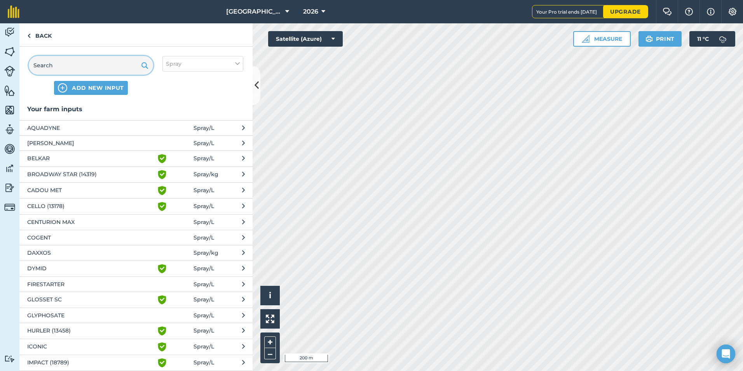
click at [109, 68] on input "text" at bounding box center [91, 65] width 124 height 19
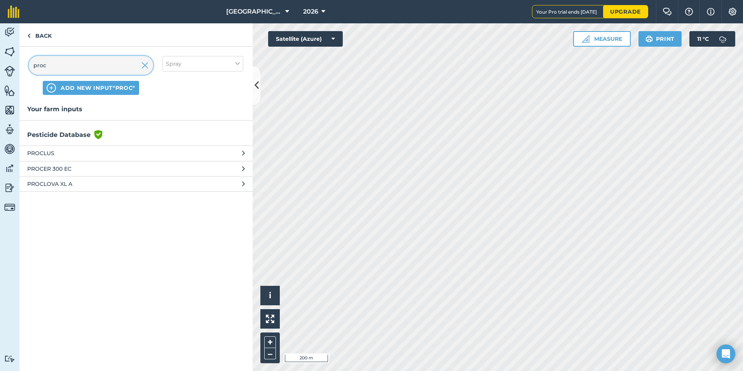
type input "proc"
click at [66, 157] on span "PROCLUS" at bounding box center [90, 153] width 127 height 9
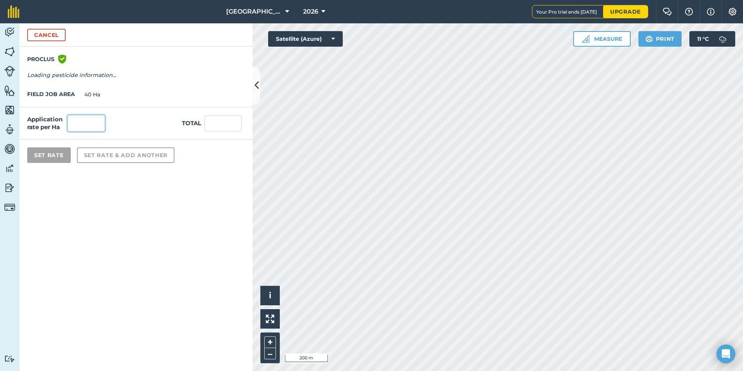
click at [81, 123] on input "text" at bounding box center [86, 123] width 37 height 16
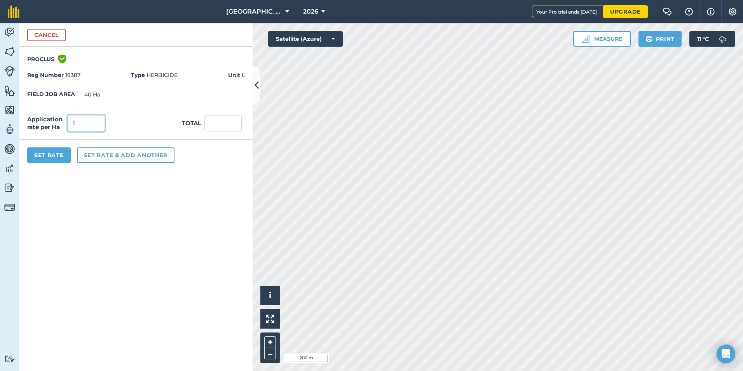
type input "1"
type input "40"
click at [46, 177] on form "Cancel PROCLUS Green shield with white tick Reg Number 19387 Type HERBICIDE Uni…" at bounding box center [135, 197] width 233 height 348
click at [56, 159] on button "Set Rate" at bounding box center [49, 155] width 44 height 16
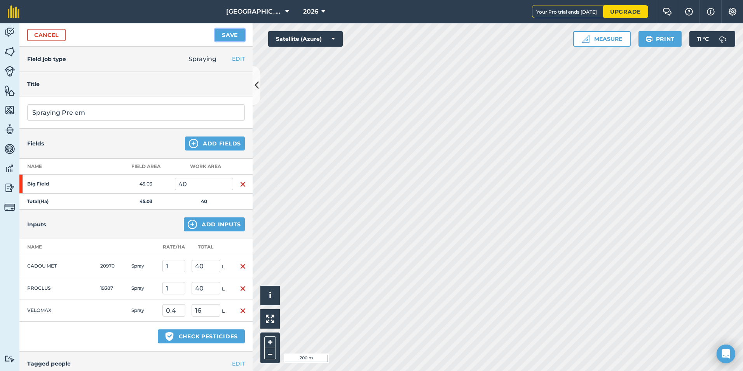
click at [238, 35] on button "Save" at bounding box center [230, 35] width 30 height 12
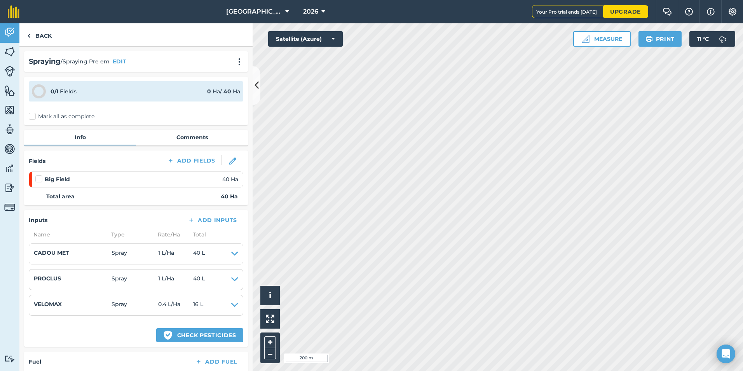
click at [31, 115] on label "Mark all as complete" at bounding box center [62, 116] width 66 height 8
click at [31, 115] on input "Mark all as complete" at bounding box center [31, 114] width 5 height 5
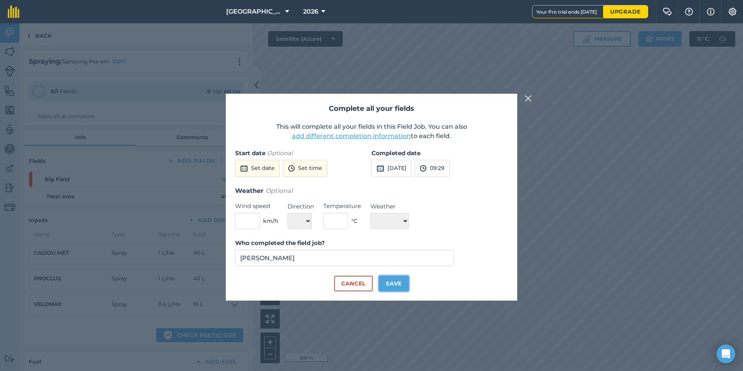
click at [394, 285] on button "Save" at bounding box center [394, 284] width 30 height 16
checkbox input "true"
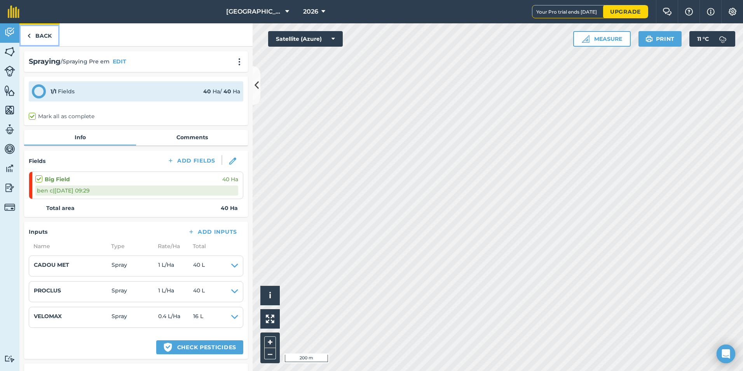
click at [43, 36] on link "Back" at bounding box center [39, 34] width 40 height 23
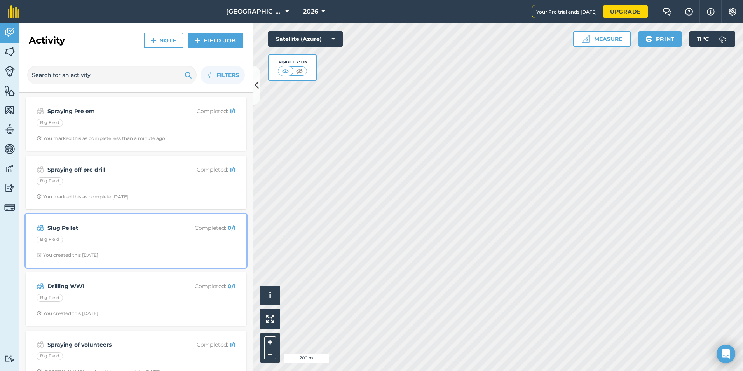
click at [69, 229] on strong "Slug Pellet" at bounding box center [108, 228] width 123 height 9
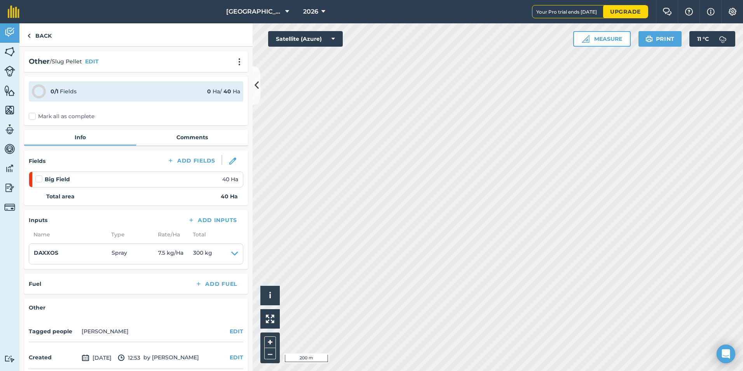
click at [33, 115] on label "Mark all as complete" at bounding box center [62, 116] width 66 height 8
click at [33, 115] on input "Mark all as complete" at bounding box center [31, 114] width 5 height 5
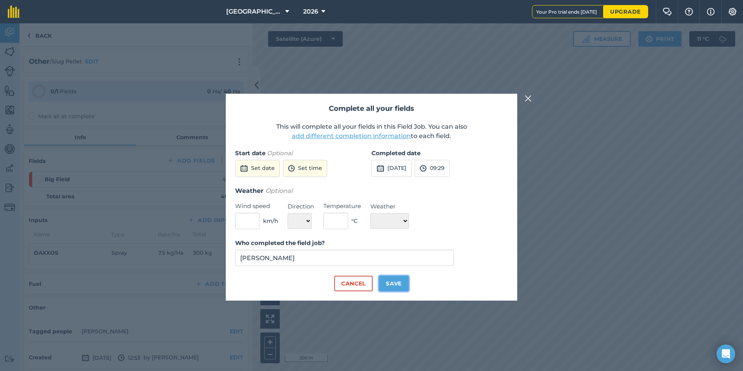
click at [397, 284] on button "Save" at bounding box center [394, 284] width 30 height 16
checkbox input "true"
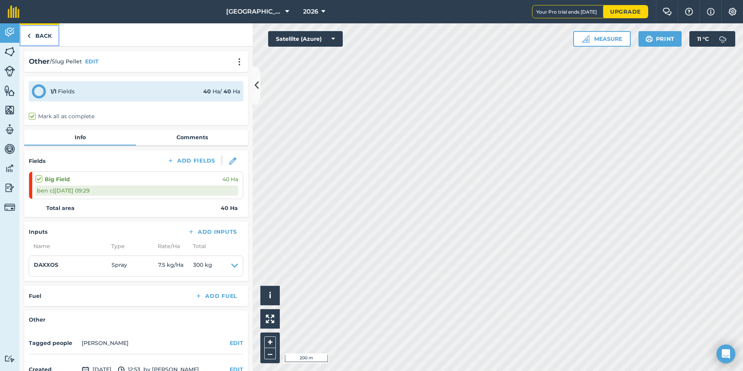
click at [45, 31] on link "Back" at bounding box center [39, 34] width 40 height 23
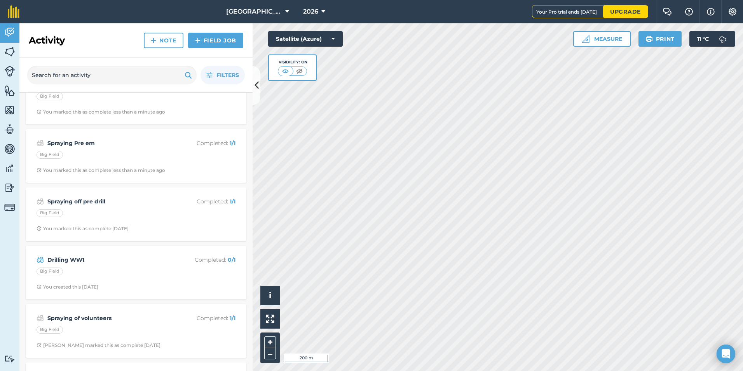
scroll to position [39, 0]
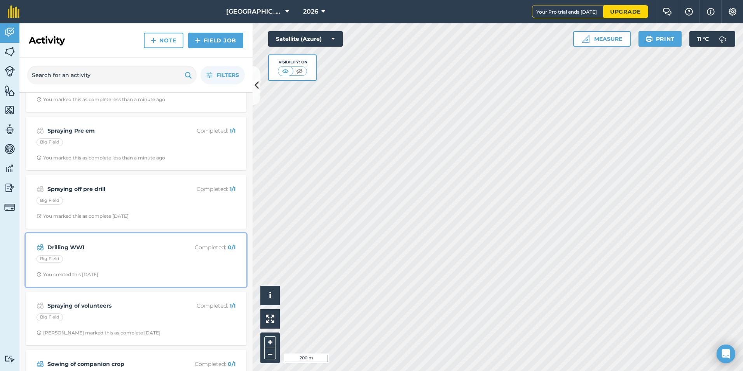
click at [92, 248] on strong "Drilling WW1" at bounding box center [108, 247] width 123 height 9
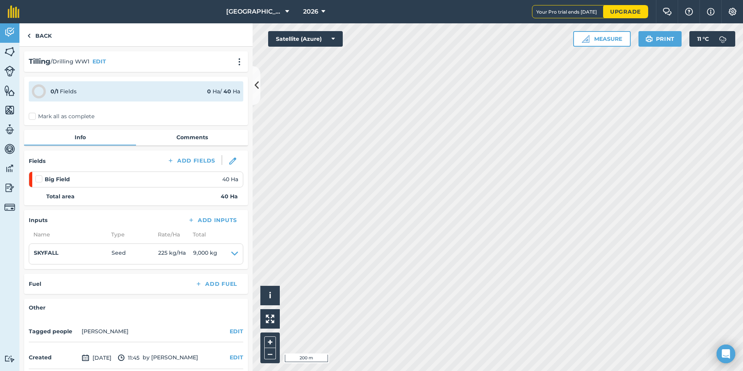
click at [37, 175] on label at bounding box center [39, 175] width 9 height 0
click at [37, 180] on input "checkbox" at bounding box center [37, 177] width 5 height 5
checkbox input "false"
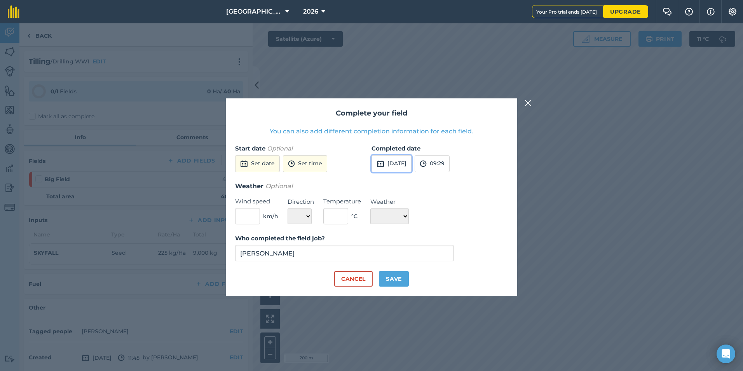
click at [395, 165] on button "[DATE]" at bounding box center [392, 163] width 40 height 17
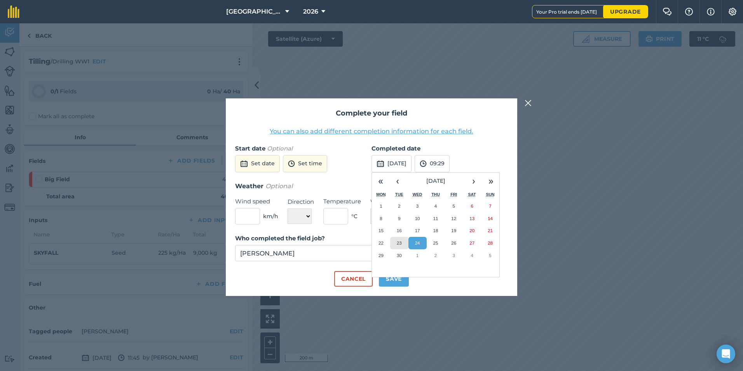
click at [400, 243] on abbr "23" at bounding box center [399, 242] width 5 height 5
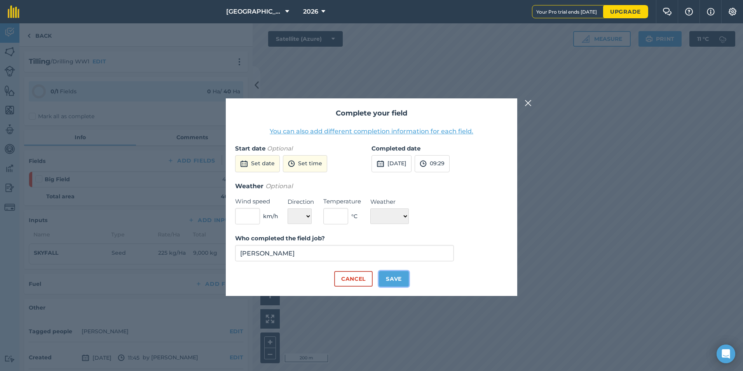
click at [393, 274] on button "Save" at bounding box center [394, 279] width 30 height 16
checkbox input "true"
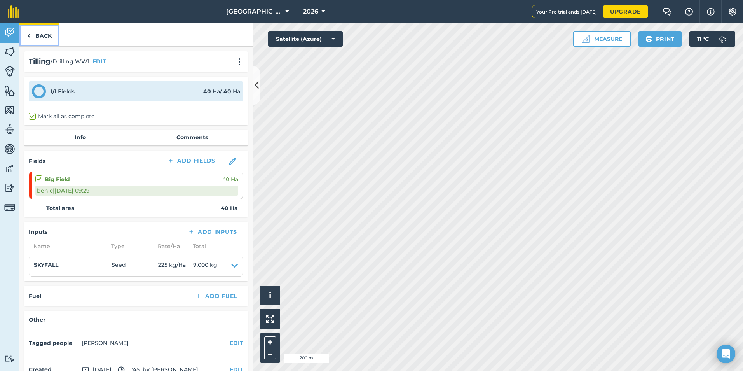
click at [40, 33] on link "Back" at bounding box center [39, 34] width 40 height 23
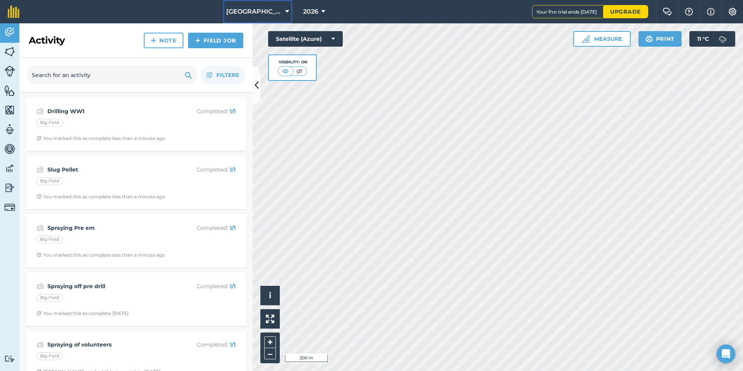
click at [266, 8] on span "[GEOGRAPHIC_DATA]" at bounding box center [254, 11] width 56 height 9
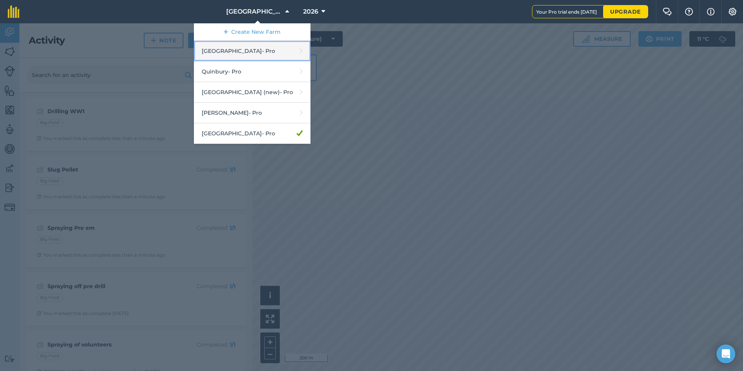
click at [241, 49] on link "Hyde Hall - Pro" at bounding box center [252, 51] width 117 height 21
